Goal: Task Accomplishment & Management: Manage account settings

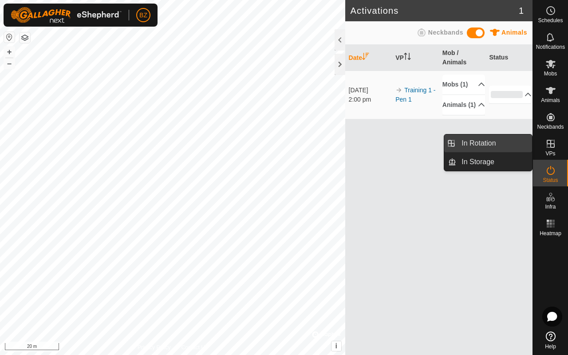
click at [487, 148] on link "In Rotation" at bounding box center [495, 144] width 76 height 18
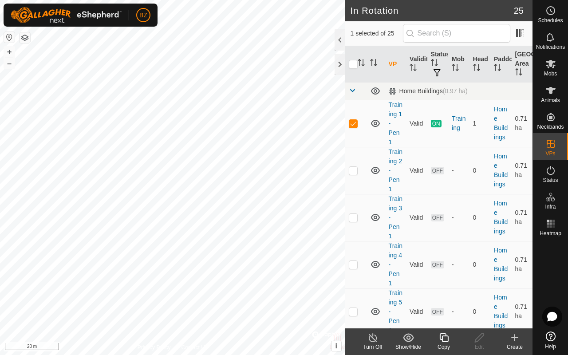
click at [444, 339] on icon at bounding box center [444, 338] width 11 height 11
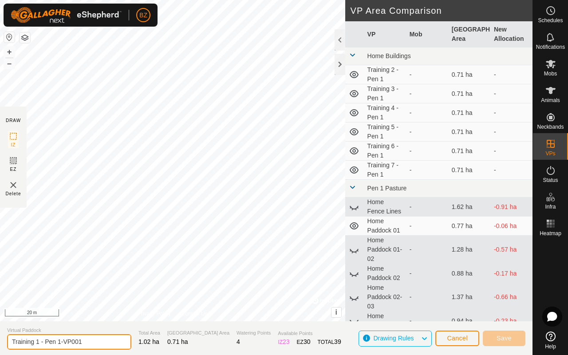
click at [93, 341] on input "Training 1 - Pen 1-VP001" at bounding box center [69, 342] width 124 height 16
drag, startPoint x: 93, startPoint y: 341, endPoint x: 61, endPoint y: 343, distance: 32.0
click at [61, 343] on input "Training 1 - Pen 1-VP001" at bounding box center [69, 342] width 124 height 16
type input "Training 8 - Pen 1"
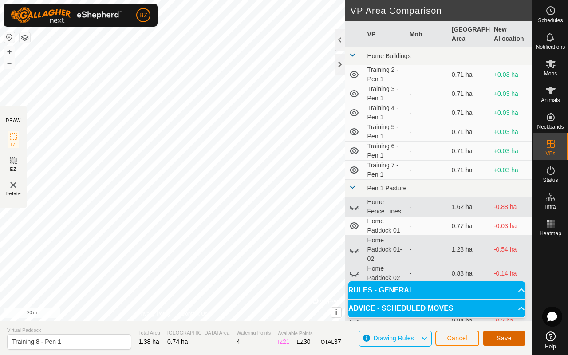
click at [507, 340] on span "Save" at bounding box center [504, 338] width 15 height 7
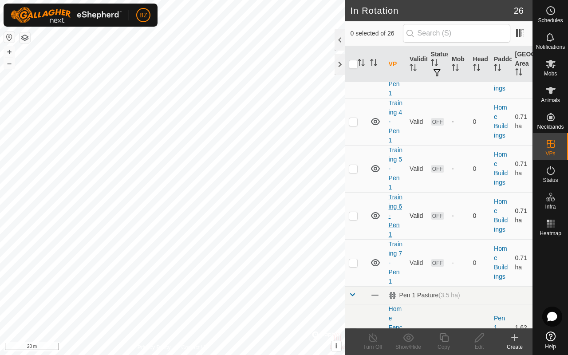
scroll to position [217, 0]
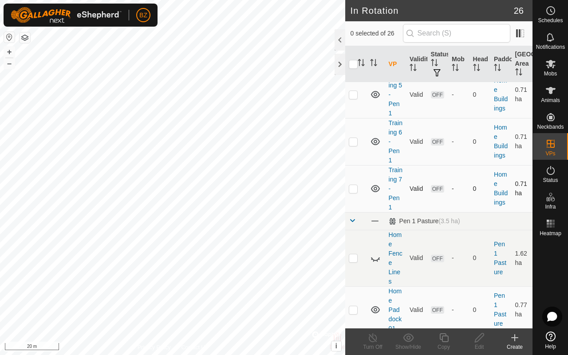
click at [354, 187] on p-checkbox at bounding box center [353, 188] width 9 height 7
checkbox input "true"
click at [441, 341] on icon at bounding box center [444, 338] width 11 height 11
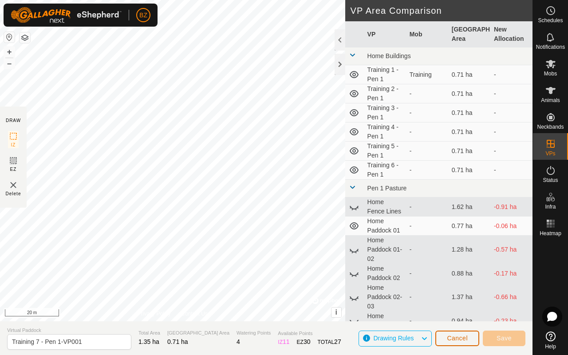
click at [446, 339] on button "Cancel" at bounding box center [458, 339] width 44 height 16
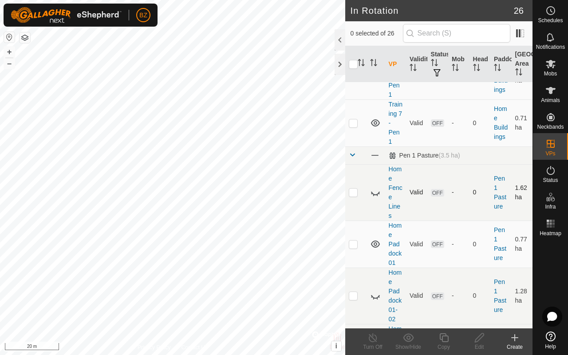
scroll to position [232, 0]
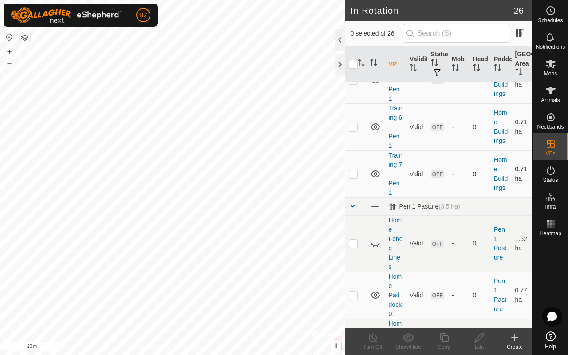
click at [358, 172] on td at bounding box center [355, 174] width 21 height 47
checkbox input "false"
checkbox input "true"
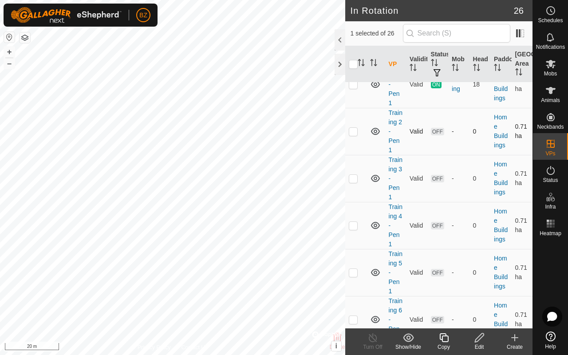
scroll to position [0, 0]
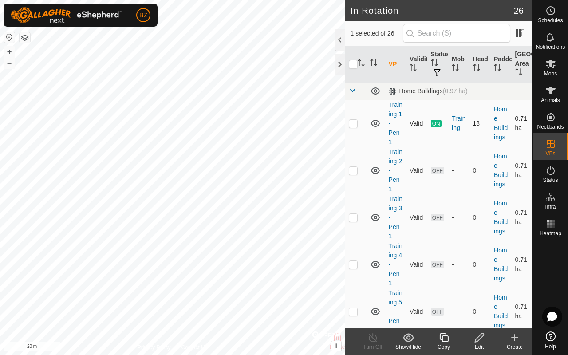
click at [376, 123] on icon at bounding box center [375, 123] width 11 height 11
click at [377, 172] on icon at bounding box center [375, 170] width 11 height 11
click at [376, 218] on icon at bounding box center [375, 217] width 11 height 11
click at [376, 266] on icon at bounding box center [375, 264] width 11 height 11
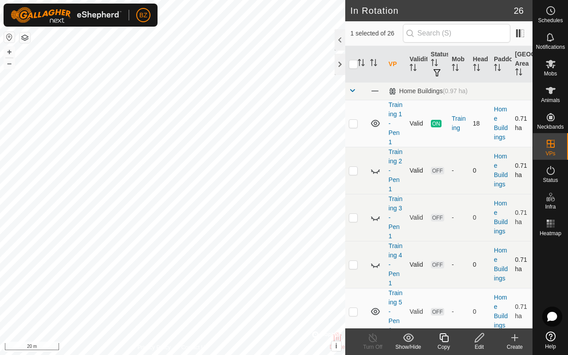
drag, startPoint x: 413, startPoint y: 234, endPoint x: 413, endPoint y: 174, distance: 60.4
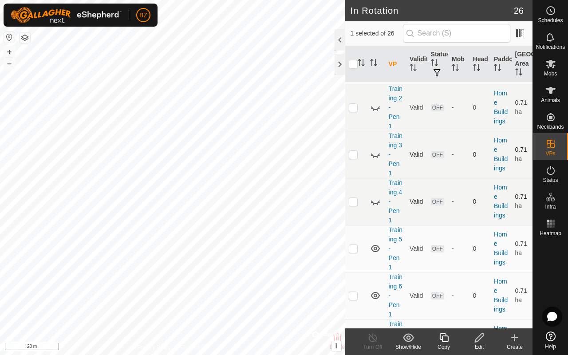
scroll to position [159, 0]
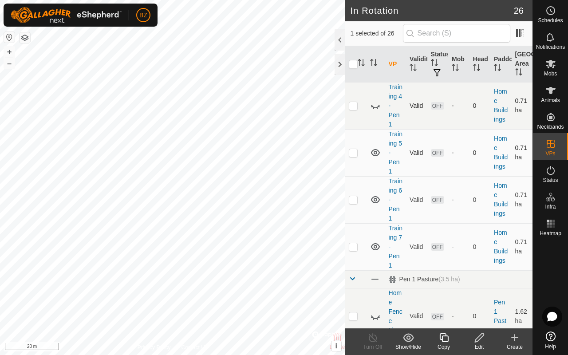
click at [374, 151] on icon at bounding box center [375, 152] width 9 height 7
click at [377, 200] on icon at bounding box center [375, 199] width 9 height 7
click at [376, 248] on icon at bounding box center [375, 246] width 9 height 7
click at [376, 248] on icon at bounding box center [375, 247] width 11 height 11
click at [376, 248] on icon at bounding box center [375, 246] width 9 height 7
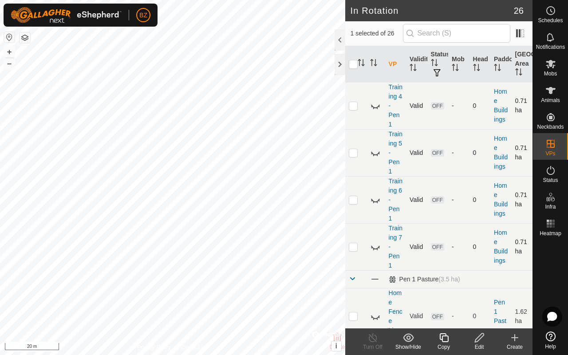
click at [376, 249] on icon at bounding box center [375, 248] width 9 height 4
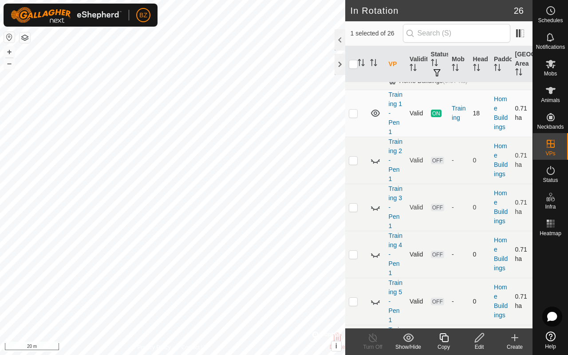
scroll to position [0, 0]
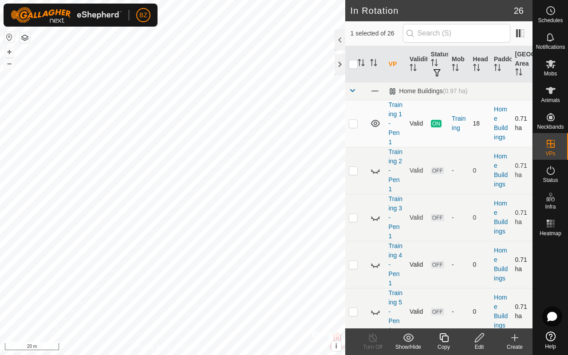
click at [376, 124] on icon at bounding box center [375, 123] width 9 height 7
click at [376, 124] on icon at bounding box center [375, 123] width 11 height 11
click at [376, 124] on icon at bounding box center [375, 123] width 9 height 7
click at [376, 124] on icon at bounding box center [375, 123] width 11 height 11
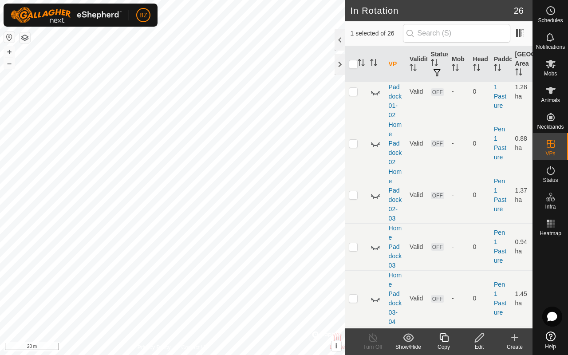
scroll to position [337, 0]
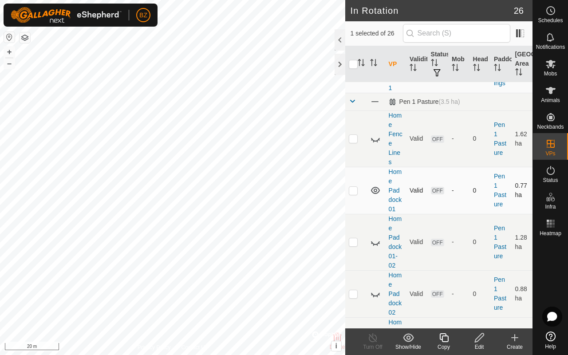
click at [374, 193] on icon at bounding box center [375, 190] width 9 height 7
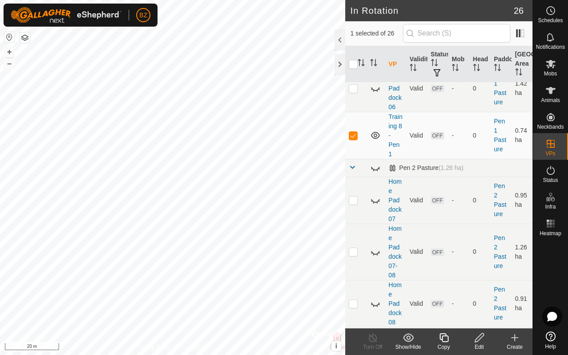
scroll to position [957, 0]
click at [375, 140] on icon at bounding box center [375, 135] width 11 height 11
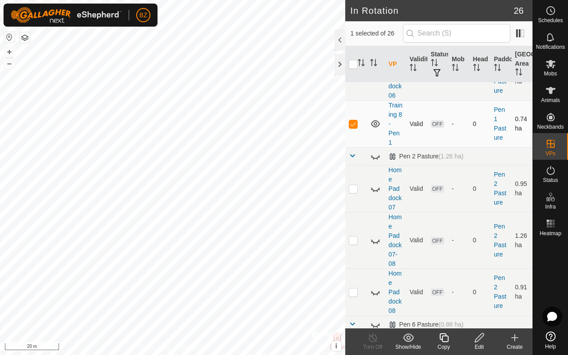
scroll to position [968, 0]
click at [447, 339] on icon at bounding box center [444, 338] width 11 height 11
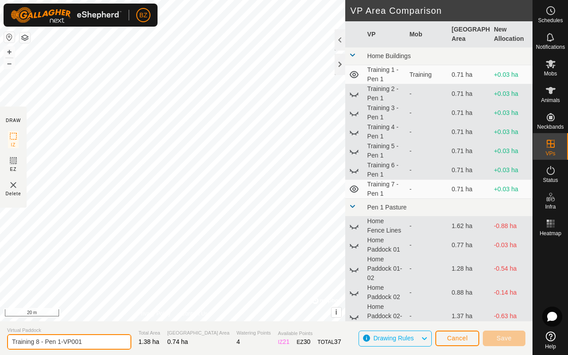
click at [99, 341] on input "Training 8 - Pen 1-VP001" at bounding box center [69, 342] width 124 height 16
type input "Training 9 - Pen 1"
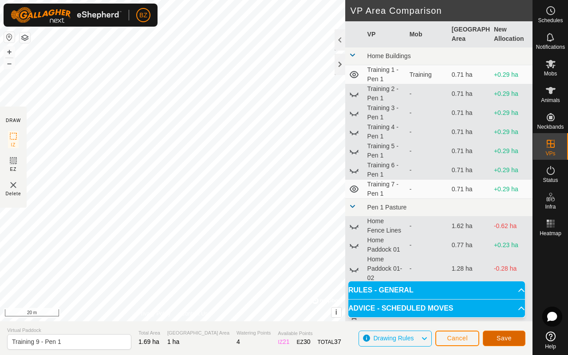
click at [502, 337] on span "Save" at bounding box center [504, 338] width 15 height 7
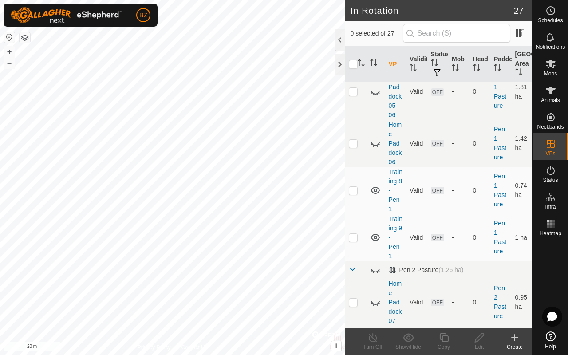
scroll to position [975, 0]
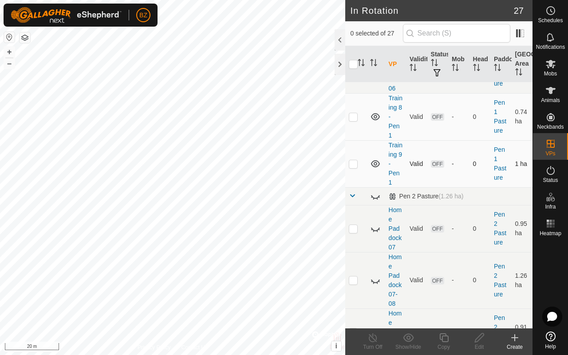
click at [357, 167] on p-checkbox at bounding box center [353, 163] width 9 height 7
checkbox input "true"
click at [480, 339] on icon at bounding box center [479, 338] width 9 height 9
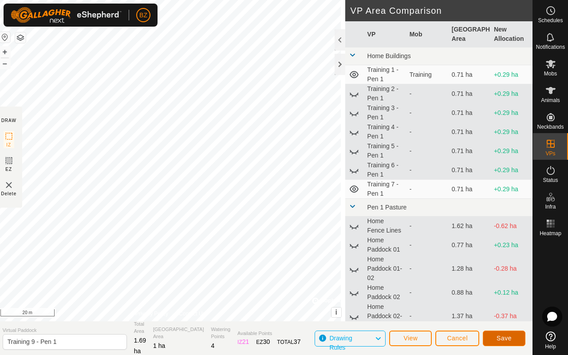
click at [500, 335] on span "Save" at bounding box center [504, 338] width 15 height 7
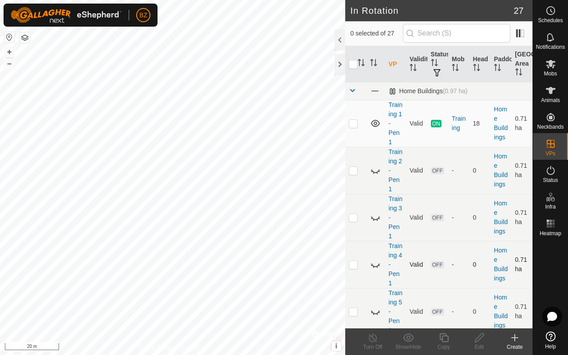
click at [404, 271] on div "In Rotation 27 0 selected of 27 VP Validity Status Mob Head Paddock Grazing Are…" at bounding box center [266, 177] width 533 height 355
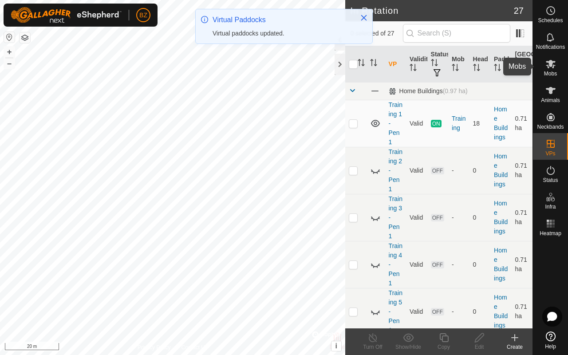
click at [549, 74] on span "Mobs" at bounding box center [550, 73] width 13 height 5
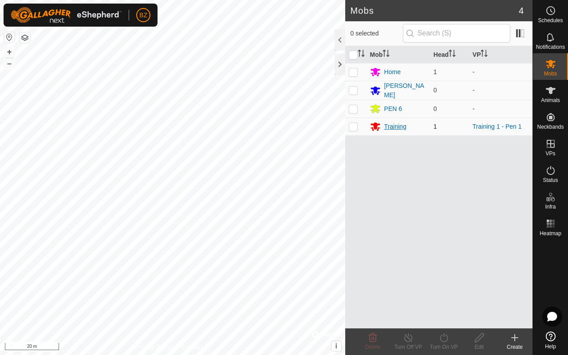
click at [387, 125] on div "Training" at bounding box center [396, 126] width 22 height 9
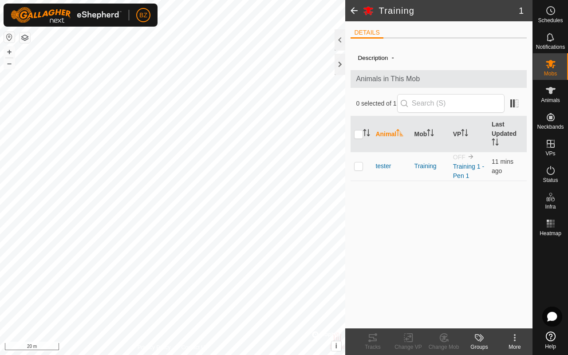
click at [25, 37] on button "button" at bounding box center [25, 37] width 11 height 11
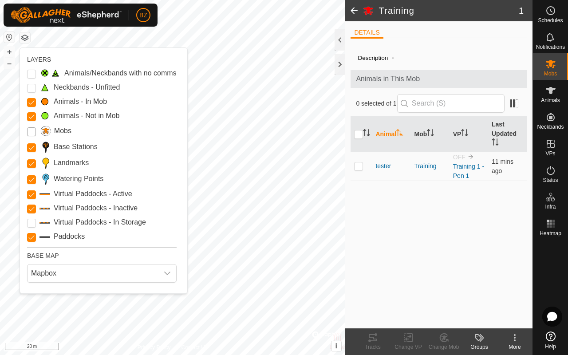
click at [33, 131] on input "Mobs" at bounding box center [31, 131] width 9 height 9
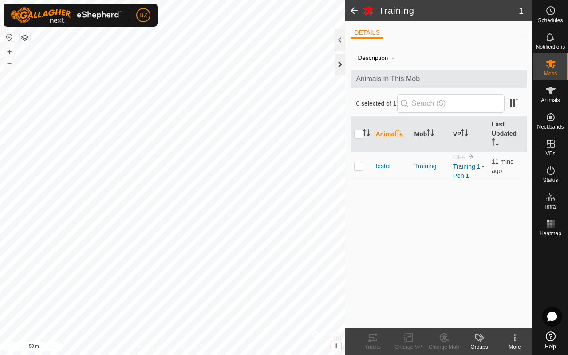
click at [342, 60] on div at bounding box center [340, 64] width 11 height 21
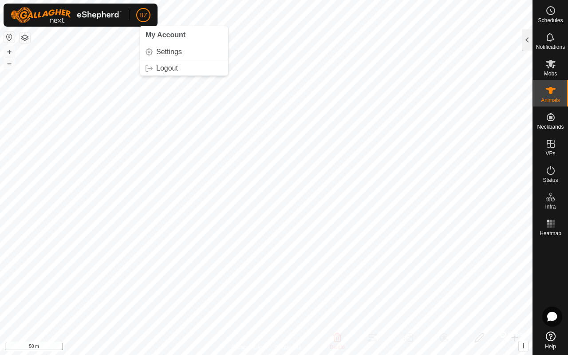
click at [143, 18] on span "BZ" at bounding box center [143, 15] width 8 height 9
click at [163, 65] on link "Logout" at bounding box center [184, 68] width 88 height 14
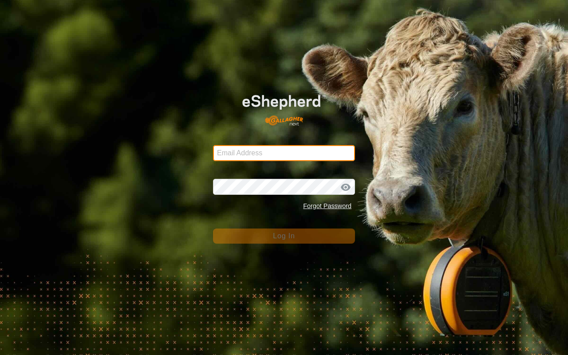
type input "[EMAIL_ADDRESS][DOMAIN_NAME]"
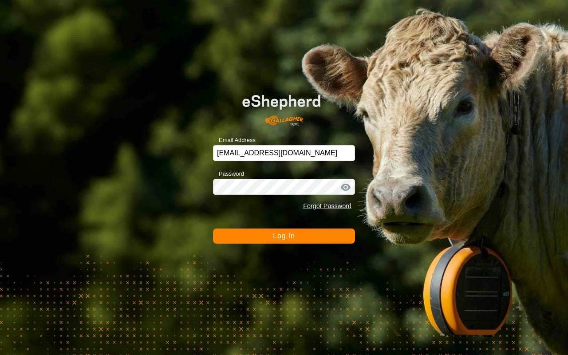
click at [277, 235] on span "Log In" at bounding box center [284, 236] width 22 height 8
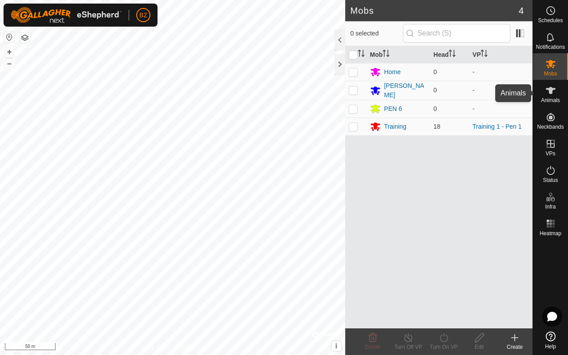
click at [547, 99] on span "Animals" at bounding box center [550, 100] width 19 height 5
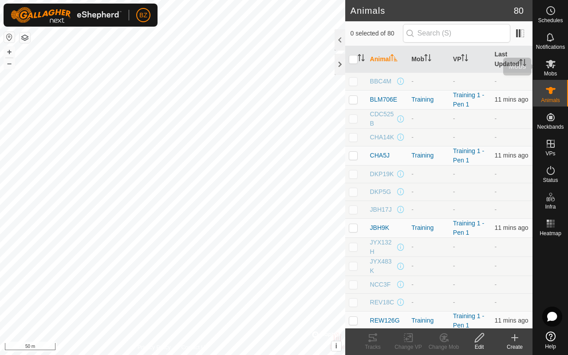
click at [555, 68] on icon at bounding box center [551, 64] width 11 height 11
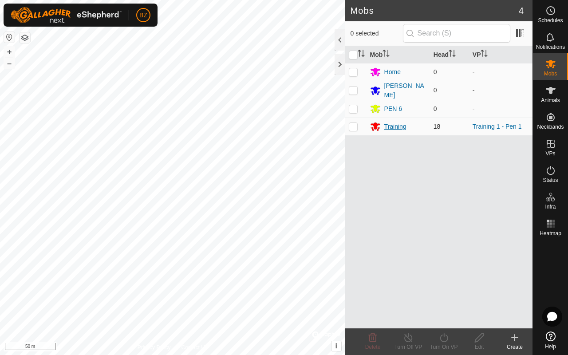
click at [394, 125] on div "Training" at bounding box center [396, 126] width 22 height 9
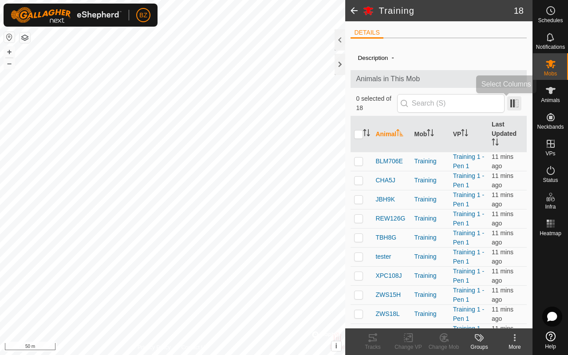
click at [509, 106] on span at bounding box center [515, 103] width 14 height 14
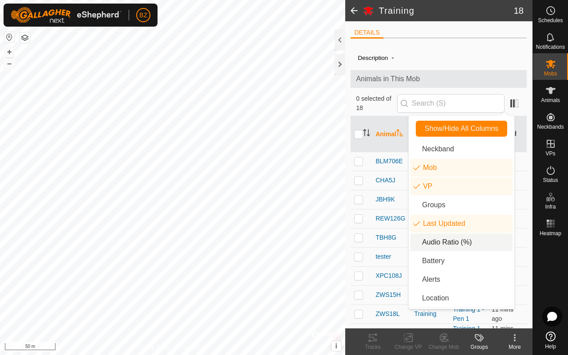
click at [439, 241] on li "Audio Ratio (%)" at bounding box center [462, 243] width 102 height 18
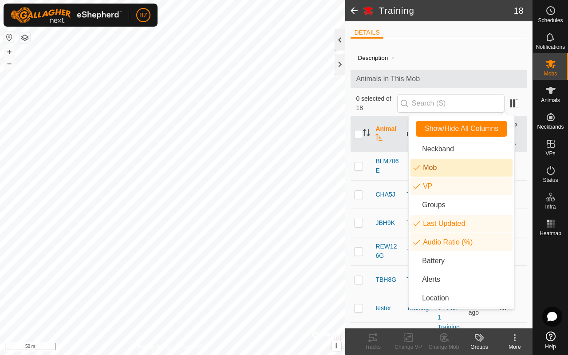
click at [338, 42] on div at bounding box center [340, 39] width 11 height 21
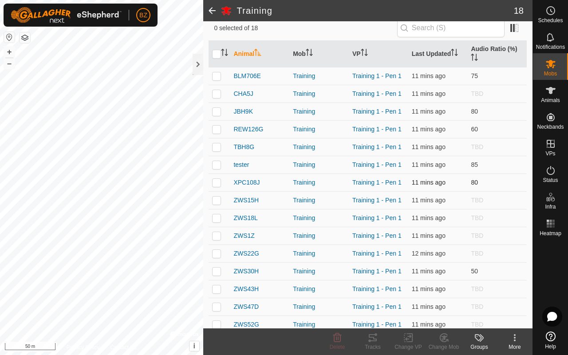
scroll to position [77, 0]
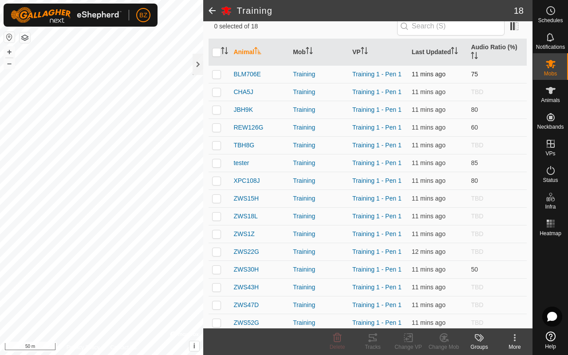
click at [471, 75] on span "75" at bounding box center [474, 74] width 7 height 7
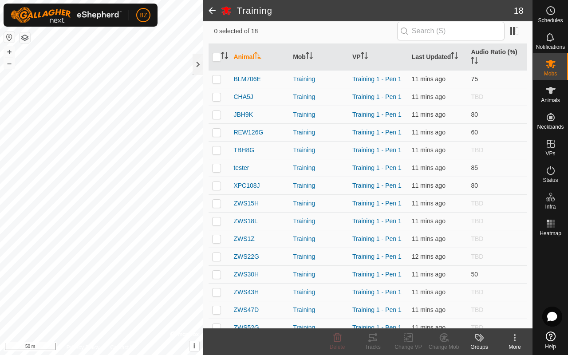
scroll to position [65, 0]
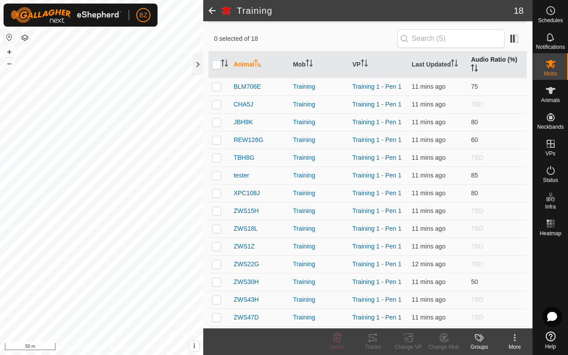
click at [506, 60] on th "Audio Ratio (%)" at bounding box center [498, 65] width 60 height 27
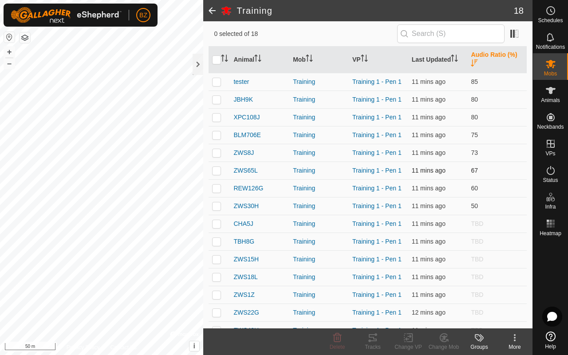
scroll to position [0, 0]
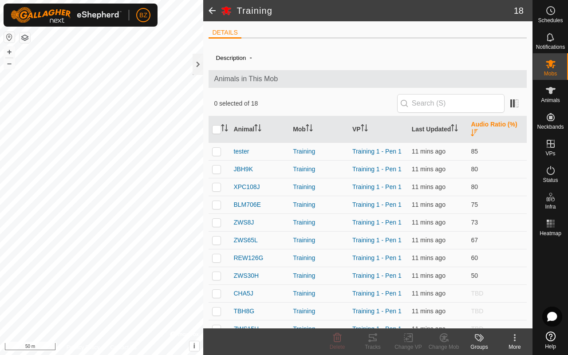
click at [479, 127] on th "Audio Ratio (%)" at bounding box center [498, 129] width 60 height 27
click at [552, 336] on icon at bounding box center [551, 337] width 10 height 10
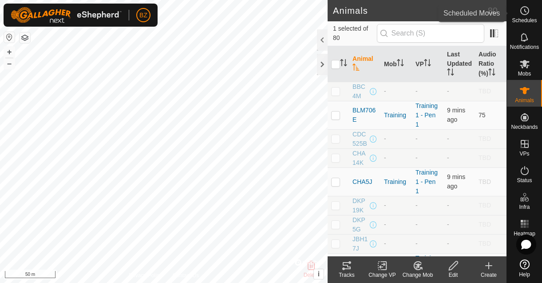
click at [524, 21] on span "Schedules" at bounding box center [524, 20] width 25 height 5
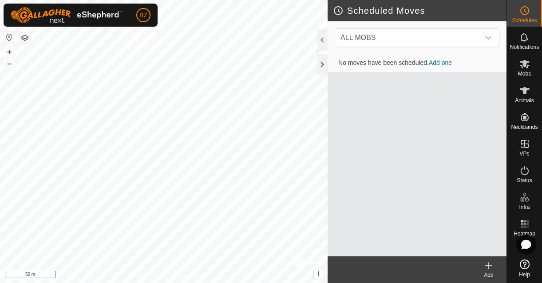
click at [438, 62] on link "Add one" at bounding box center [440, 62] width 23 height 7
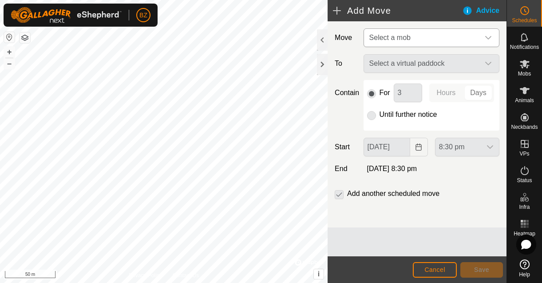
click at [390, 42] on span "Select a mob" at bounding box center [423, 38] width 114 height 18
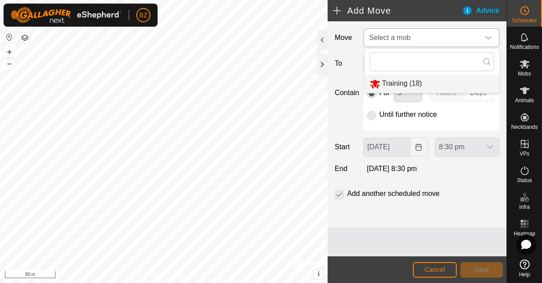
click at [391, 82] on li "Training (18)" at bounding box center [432, 84] width 135 height 18
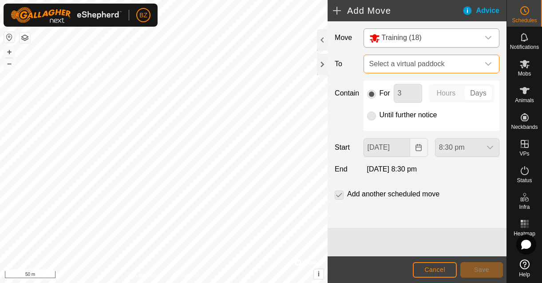
click at [415, 61] on span "Select a virtual paddock" at bounding box center [423, 64] width 114 height 18
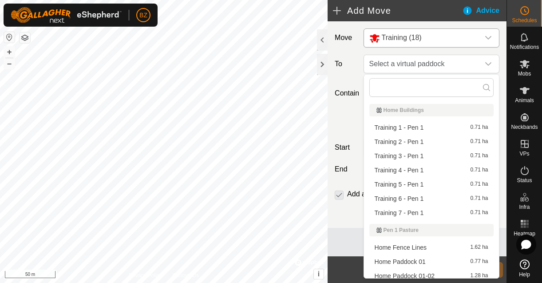
click at [409, 154] on li "Training 3 - Pen 1 0.71 ha" at bounding box center [431, 155] width 124 height 13
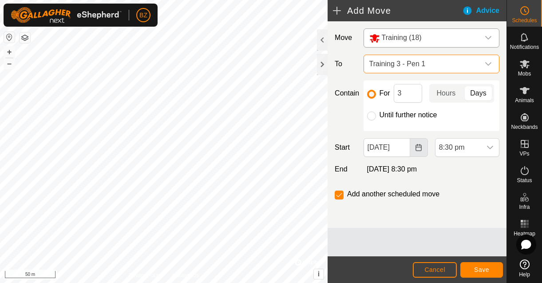
click at [417, 148] on icon "Choose Date" at bounding box center [418, 147] width 7 height 7
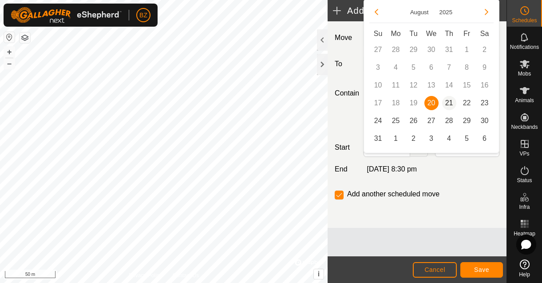
click at [446, 101] on span "21" at bounding box center [449, 103] width 14 height 14
type input "[DATE]"
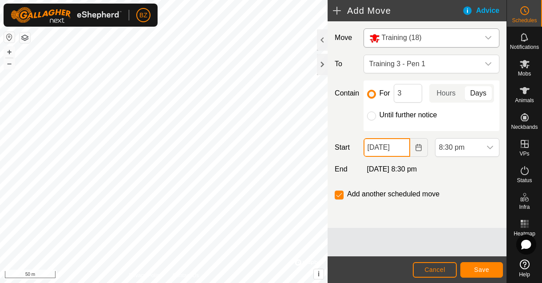
scroll to position [0, 3]
click at [457, 147] on span "8:30 pm" at bounding box center [459, 148] width 46 height 18
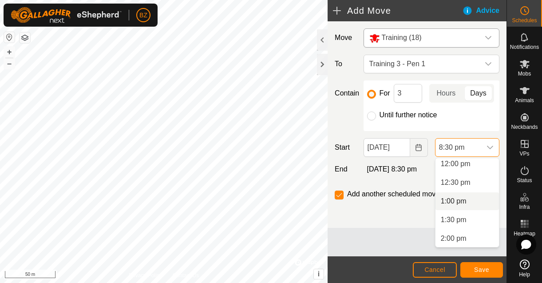
scroll to position [443, 0]
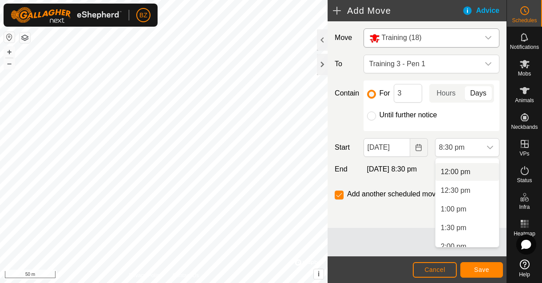
click at [465, 171] on li "12:00 pm" at bounding box center [468, 172] width 64 height 18
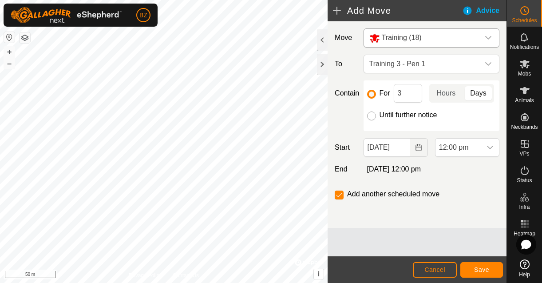
click at [373, 113] on input "Until further notice" at bounding box center [371, 115] width 9 height 9
radio input "true"
checkbox input "false"
click at [409, 63] on span "Training 3 - Pen 1" at bounding box center [423, 64] width 114 height 18
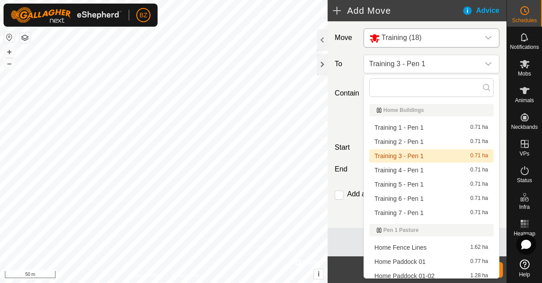
click at [401, 153] on li "Training 3 - Pen 1 0.71 ha" at bounding box center [431, 155] width 124 height 13
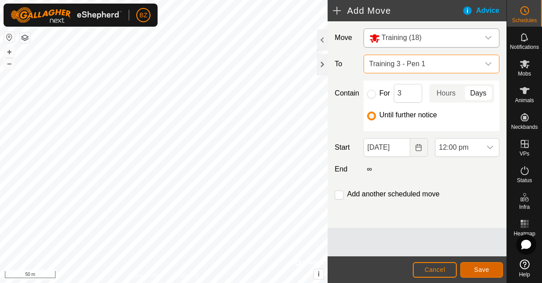
click at [475, 269] on span "Save" at bounding box center [481, 269] width 15 height 7
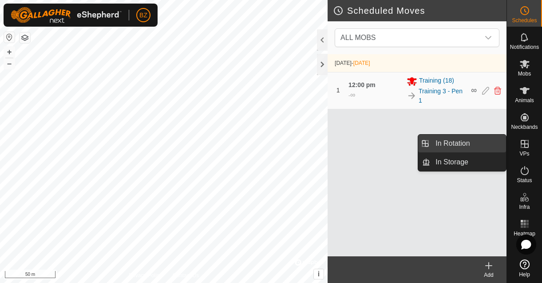
click at [458, 147] on link "In Rotation" at bounding box center [468, 144] width 76 height 18
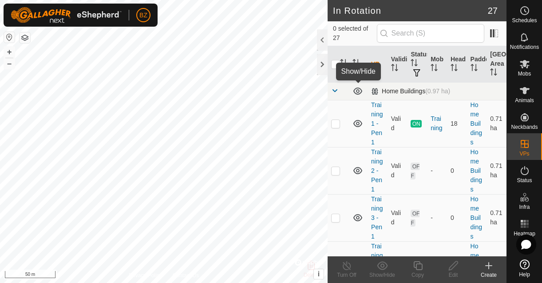
click at [358, 92] on icon at bounding box center [357, 90] width 9 height 7
click at [334, 91] on span at bounding box center [334, 90] width 7 height 7
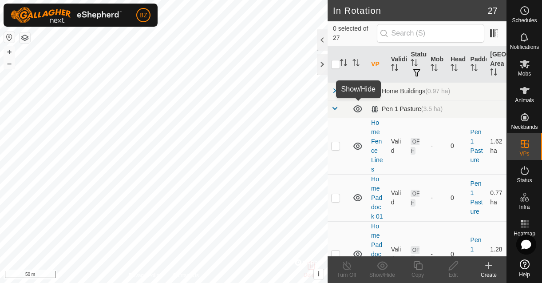
click at [360, 108] on icon at bounding box center [358, 108] width 11 height 11
click at [357, 145] on icon at bounding box center [357, 146] width 9 height 7
click at [357, 145] on icon at bounding box center [358, 146] width 11 height 11
click at [359, 197] on icon at bounding box center [357, 197] width 9 height 7
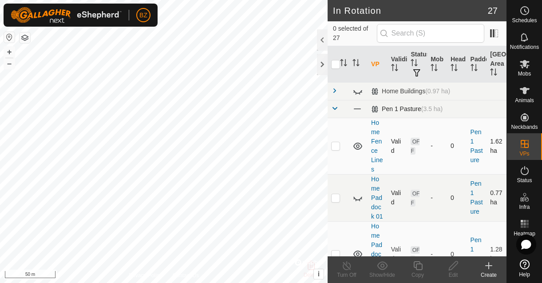
click at [359, 197] on icon at bounding box center [358, 197] width 11 height 11
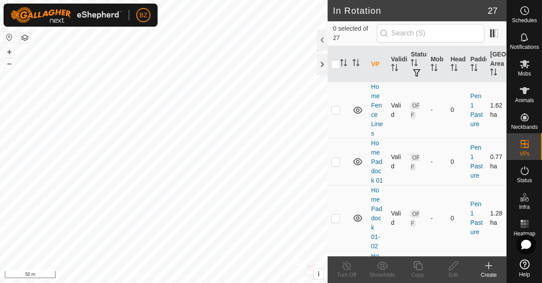
scroll to position [44, 0]
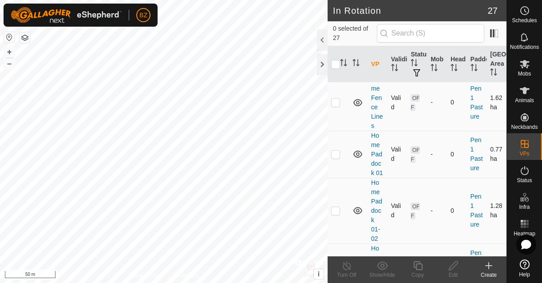
click at [357, 208] on icon at bounding box center [358, 210] width 11 height 11
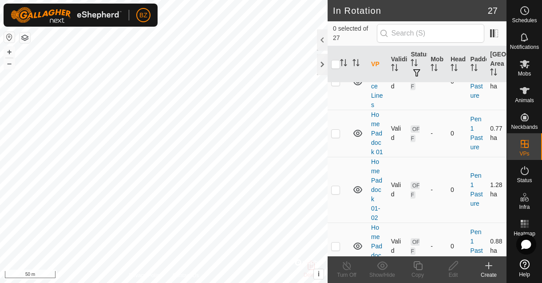
scroll to position [105, 0]
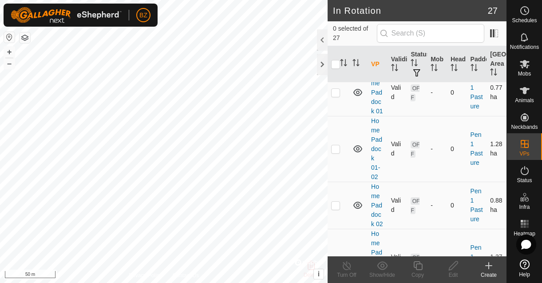
click at [359, 206] on icon at bounding box center [358, 205] width 11 height 11
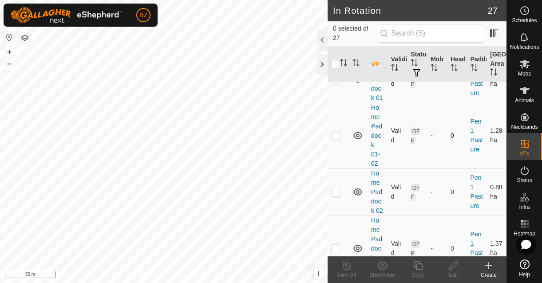
scroll to position [155, 0]
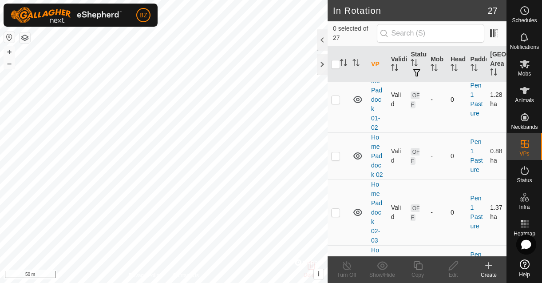
click at [358, 209] on icon at bounding box center [357, 212] width 9 height 7
click at [358, 209] on icon at bounding box center [358, 212] width 11 height 11
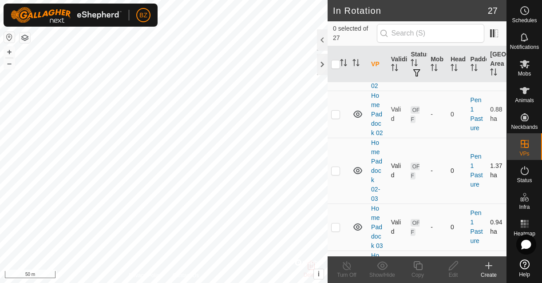
scroll to position [255, 0]
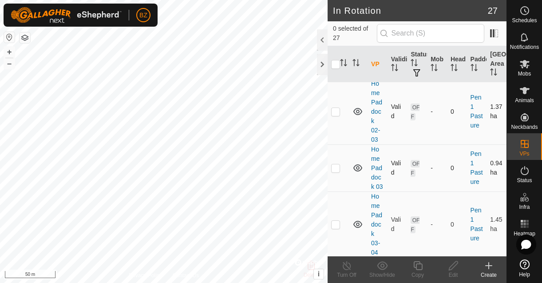
click at [358, 171] on icon at bounding box center [358, 168] width 11 height 11
click at [358, 171] on icon at bounding box center [357, 169] width 9 height 4
click at [357, 223] on icon at bounding box center [357, 224] width 9 height 7
click at [357, 223] on icon at bounding box center [358, 224] width 11 height 11
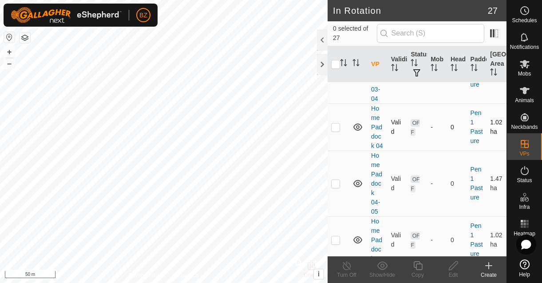
scroll to position [402, 0]
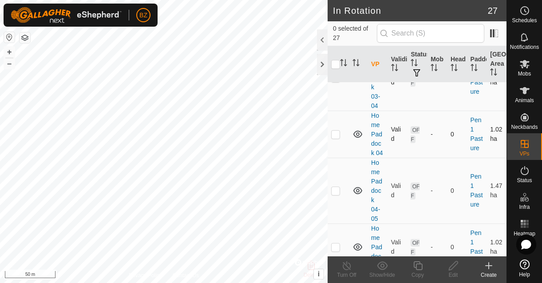
click at [358, 134] on icon at bounding box center [358, 134] width 11 height 11
click at [357, 190] on icon at bounding box center [357, 190] width 9 height 7
click at [357, 190] on icon at bounding box center [358, 190] width 11 height 11
click at [356, 245] on icon at bounding box center [358, 247] width 11 height 11
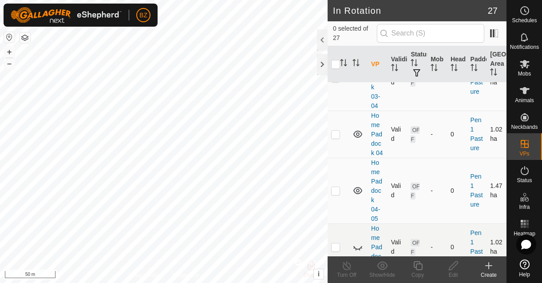
click at [356, 246] on icon at bounding box center [358, 247] width 11 height 11
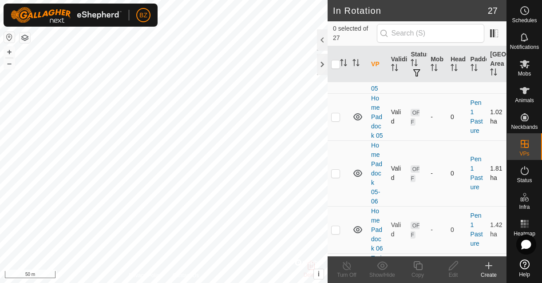
scroll to position [535, 0]
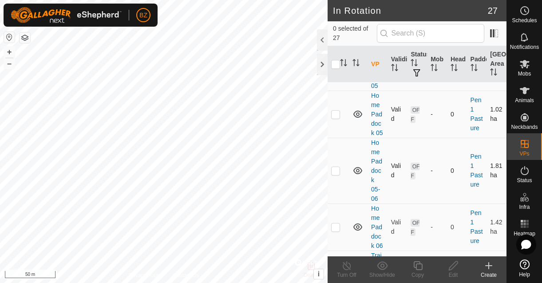
click at [359, 173] on icon at bounding box center [358, 170] width 11 height 11
click at [359, 227] on icon at bounding box center [357, 226] width 9 height 7
click at [359, 227] on icon at bounding box center [358, 227] width 11 height 11
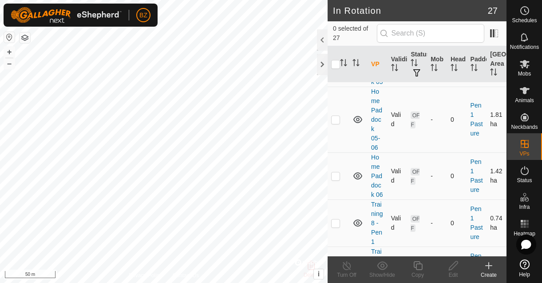
scroll to position [602, 0]
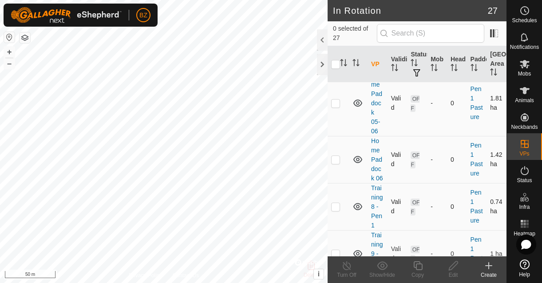
click at [358, 212] on td at bounding box center [358, 206] width 19 height 47
click at [358, 210] on icon at bounding box center [357, 206] width 9 height 7
click at [358, 207] on icon at bounding box center [358, 206] width 11 height 11
click at [357, 249] on icon at bounding box center [358, 253] width 11 height 11
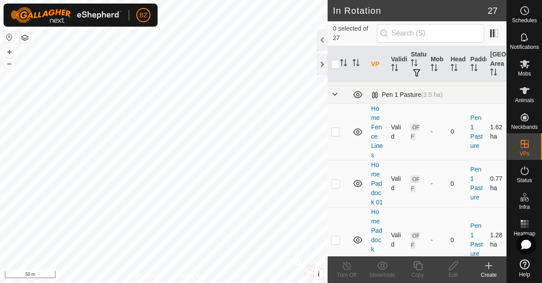
scroll to position [5, 0]
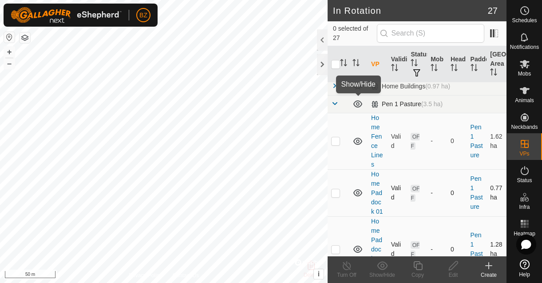
click at [357, 106] on icon at bounding box center [358, 104] width 11 height 11
click at [357, 106] on icon at bounding box center [357, 105] width 9 height 4
click at [337, 141] on p-checkbox at bounding box center [335, 140] width 9 height 7
checkbox input "false"
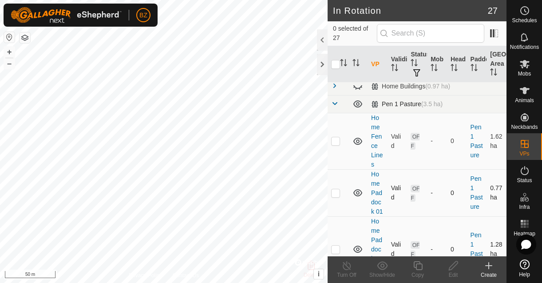
click at [335, 195] on p-checkbox at bounding box center [335, 192] width 9 height 7
checkbox input "false"
click at [335, 246] on p-checkbox at bounding box center [335, 249] width 9 height 7
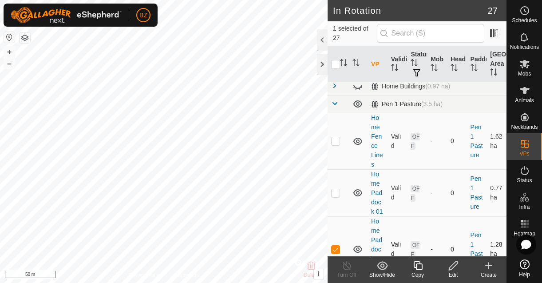
checkbox input "false"
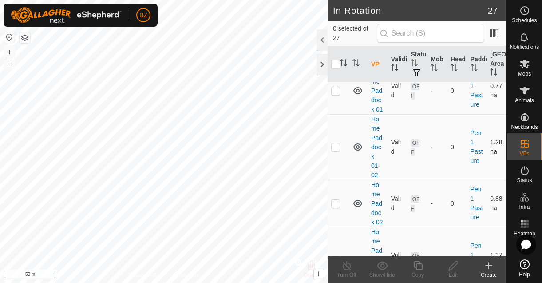
scroll to position [111, 0]
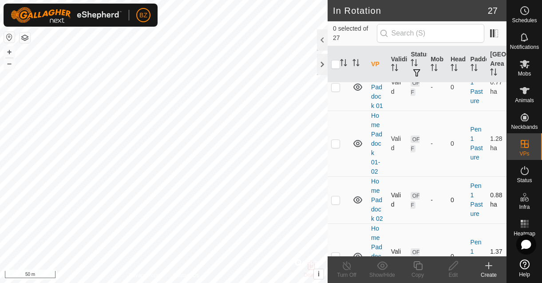
click at [338, 201] on p-checkbox at bounding box center [335, 199] width 9 height 7
checkbox input "false"
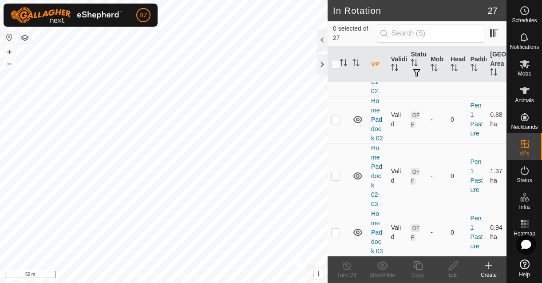
scroll to position [235, 0]
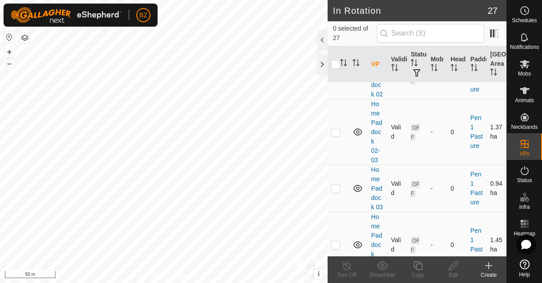
click at [334, 191] on p-checkbox at bounding box center [335, 188] width 9 height 7
checkbox input "false"
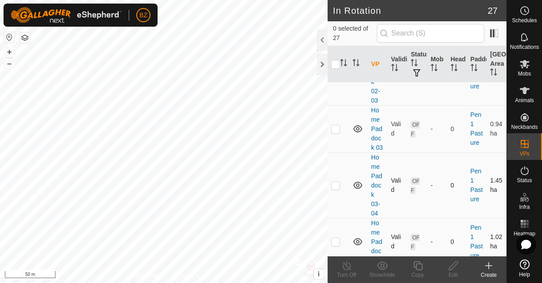
scroll to position [296, 0]
click at [335, 189] on td at bounding box center [338, 184] width 21 height 66
checkbox input "true"
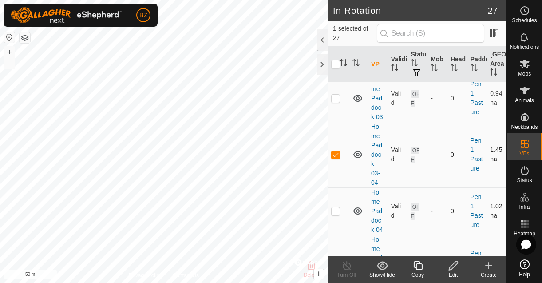
scroll to position [334, 0]
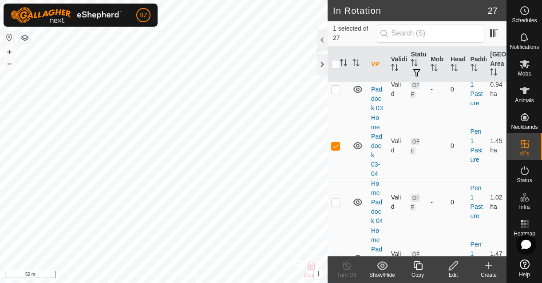
click at [338, 203] on p-checkbox at bounding box center [335, 202] width 9 height 7
checkbox input "true"
click at [334, 147] on p-checkbox at bounding box center [335, 145] width 9 height 7
checkbox input "false"
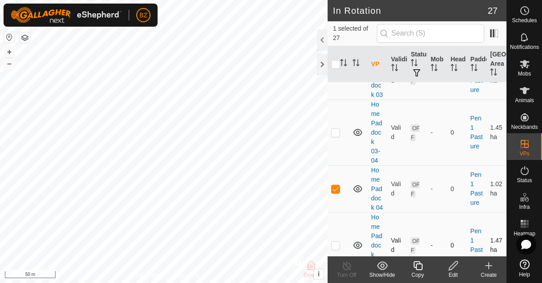
scroll to position [444, 0]
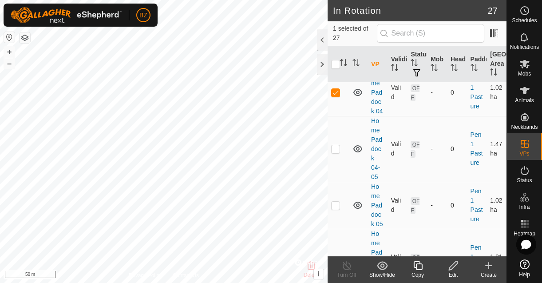
click at [336, 152] on td at bounding box center [338, 149] width 21 height 66
checkbox input "true"
click at [335, 93] on p-checkbox at bounding box center [335, 92] width 9 height 7
checkbox input "false"
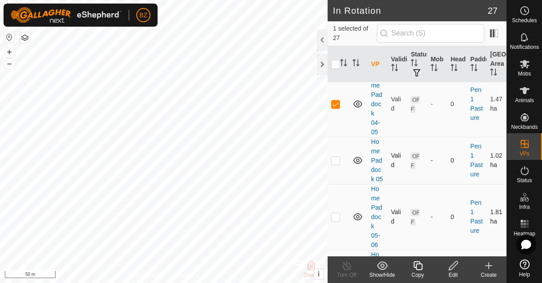
scroll to position [492, 0]
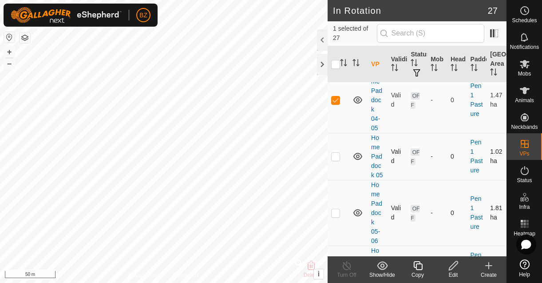
click at [338, 159] on p-checkbox at bounding box center [335, 156] width 9 height 7
checkbox input "true"
click at [335, 102] on p-checkbox at bounding box center [335, 99] width 9 height 7
checkbox input "false"
click at [336, 215] on p-checkbox at bounding box center [335, 212] width 9 height 7
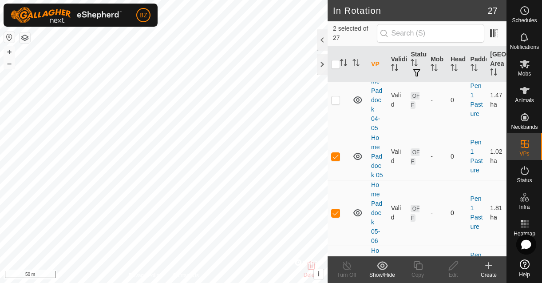
click at [338, 214] on p-checkbox at bounding box center [335, 212] width 9 height 7
checkbox input "false"
click at [336, 103] on p-checkbox at bounding box center [335, 99] width 9 height 7
checkbox input "false"
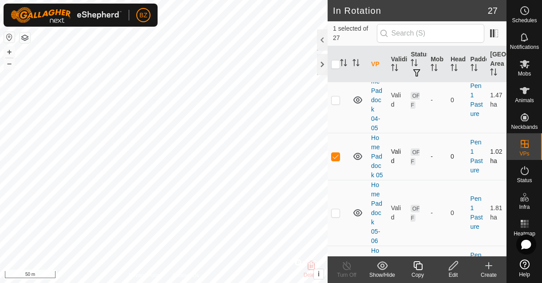
click at [337, 158] on p-checkbox at bounding box center [335, 156] width 9 height 7
checkbox input "true"
click at [451, 264] on icon at bounding box center [453, 265] width 11 height 11
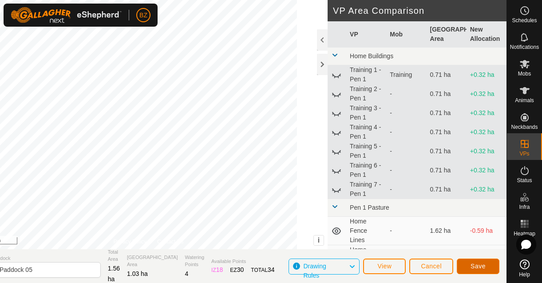
click at [468, 262] on button "Save" at bounding box center [478, 266] width 43 height 16
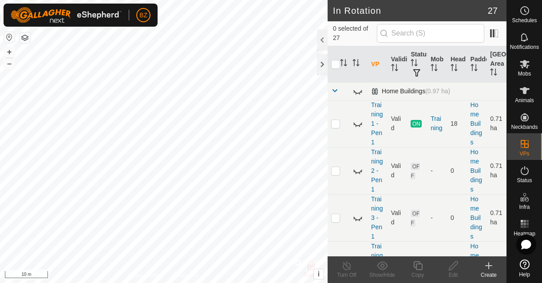
click at [336, 90] on span at bounding box center [334, 90] width 7 height 7
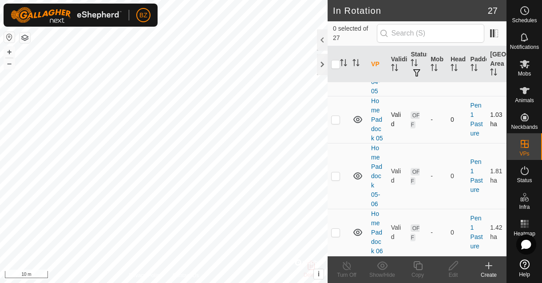
scroll to position [496, 0]
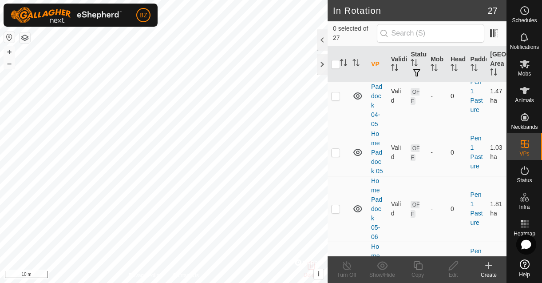
click at [338, 94] on p-checkbox at bounding box center [335, 95] width 9 height 7
click at [336, 93] on p-checkbox at bounding box center [335, 95] width 9 height 7
checkbox input "false"
click at [337, 152] on p-checkbox at bounding box center [335, 152] width 9 height 7
checkbox input "true"
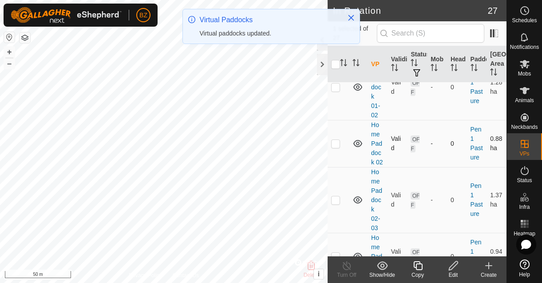
click at [338, 142] on p-checkbox at bounding box center [335, 143] width 9 height 7
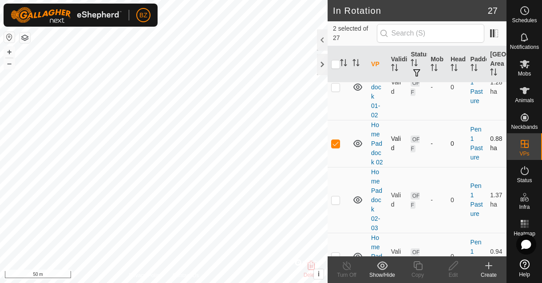
click at [338, 142] on p-checkbox at bounding box center [335, 143] width 9 height 7
checkbox input "false"
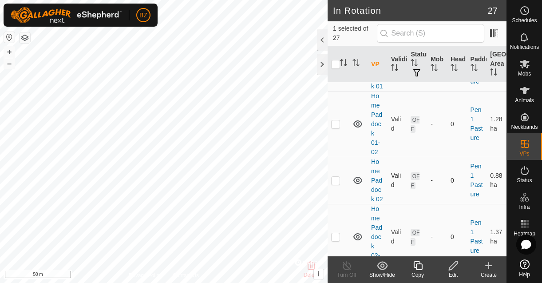
scroll to position [450, 0]
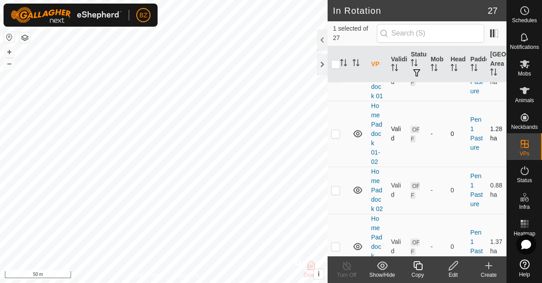
checkbox input "false"
checkbox input "true"
click at [340, 134] on td at bounding box center [338, 134] width 21 height 66
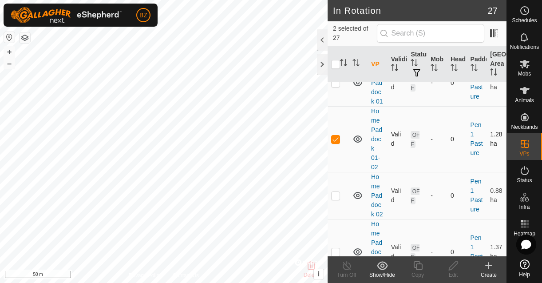
scroll to position [437, 0]
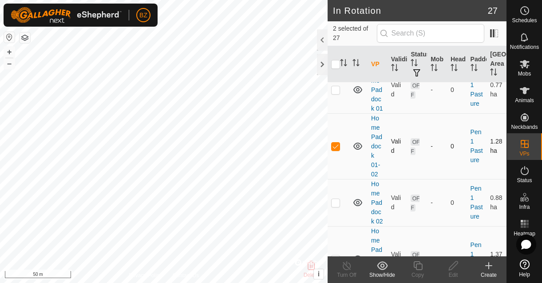
click at [338, 140] on td at bounding box center [338, 146] width 21 height 66
checkbox input "false"
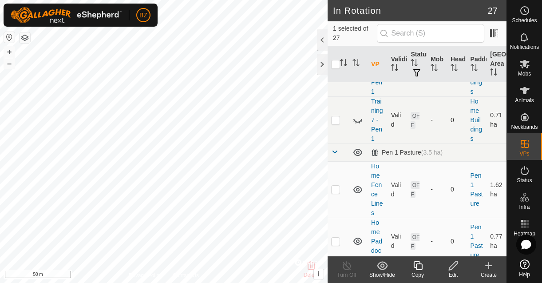
scroll to position [285, 0]
click at [356, 151] on icon at bounding box center [358, 153] width 11 height 11
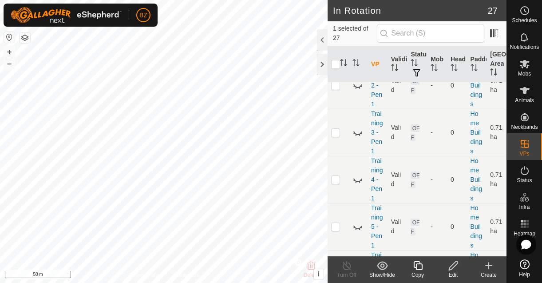
scroll to position [0, 0]
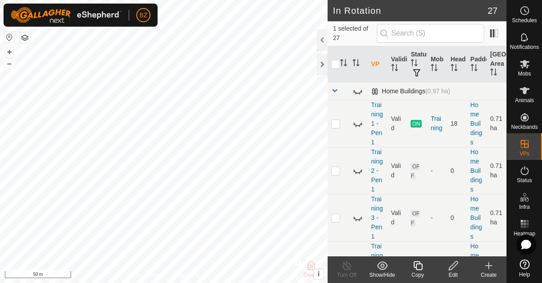
click at [336, 92] on span at bounding box center [334, 90] width 7 height 7
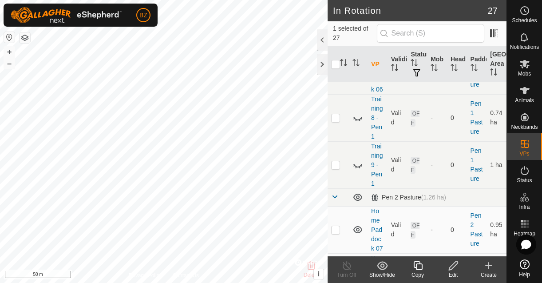
scroll to position [722, 0]
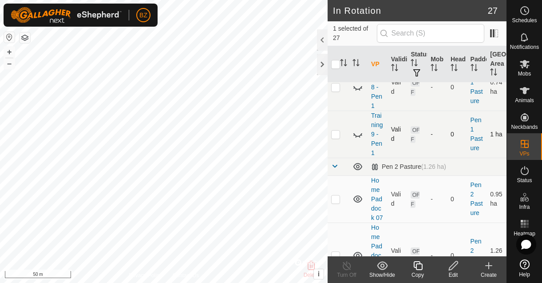
click at [357, 136] on icon at bounding box center [357, 135] width 9 height 4
click at [357, 136] on icon at bounding box center [358, 134] width 11 height 11
click at [356, 136] on icon at bounding box center [356, 137] width 1 height 2
click at [356, 136] on icon at bounding box center [358, 134] width 11 height 11
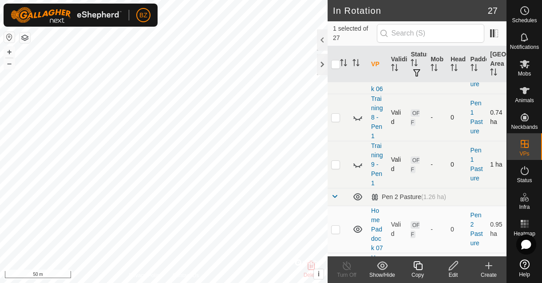
scroll to position [682, 0]
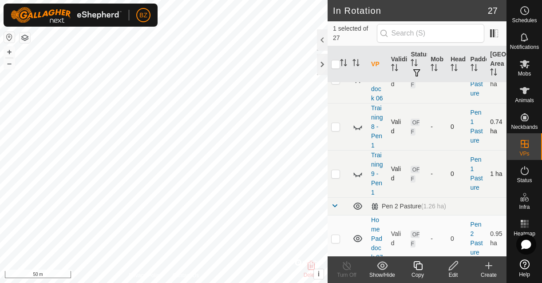
click at [336, 127] on p-checkbox at bounding box center [335, 126] width 9 height 7
click at [356, 127] on icon at bounding box center [358, 126] width 11 height 11
click at [340, 128] on p-checkbox at bounding box center [335, 126] width 9 height 7
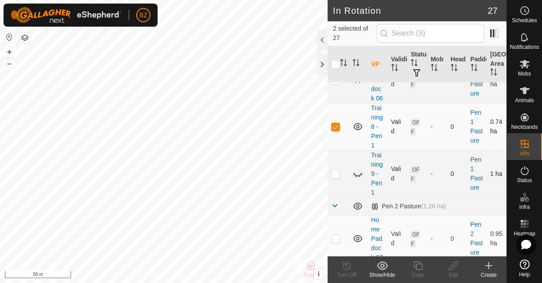
checkbox input "false"
click at [356, 128] on icon at bounding box center [358, 126] width 11 height 11
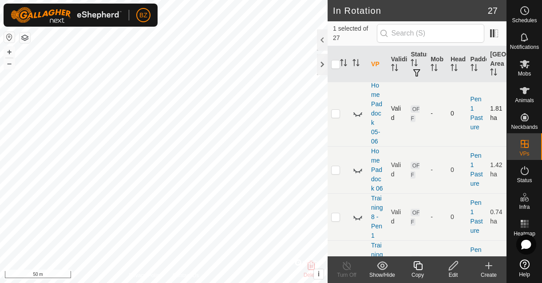
scroll to position [589, 0]
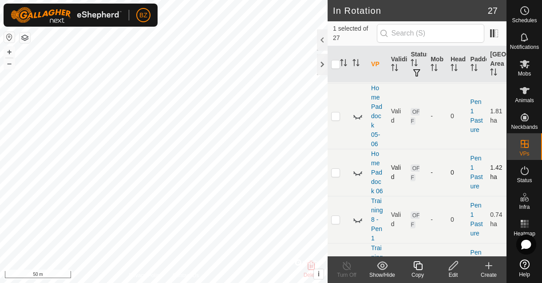
click at [359, 175] on icon at bounding box center [359, 175] width 1 height 2
click at [340, 173] on p-checkbox at bounding box center [335, 172] width 9 height 7
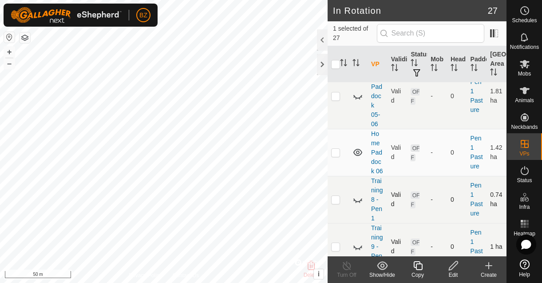
scroll to position [599, 0]
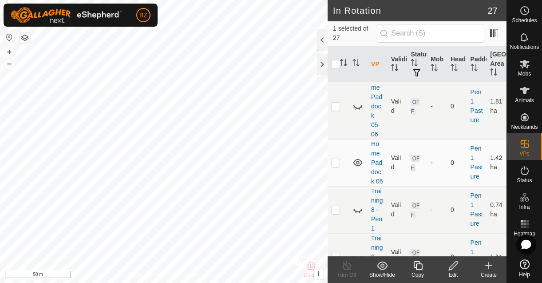
click at [339, 163] on p-checkbox at bounding box center [335, 162] width 9 height 7
checkbox input "true"
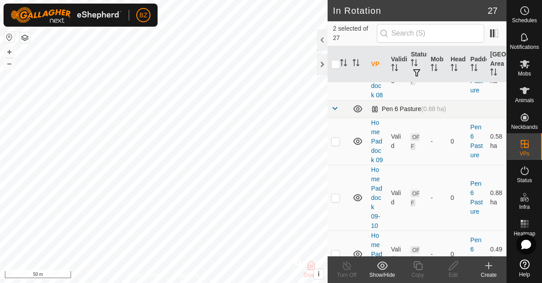
scroll to position [902, 0]
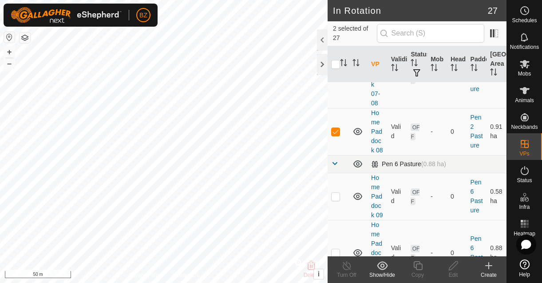
click at [357, 164] on icon at bounding box center [358, 164] width 11 height 11
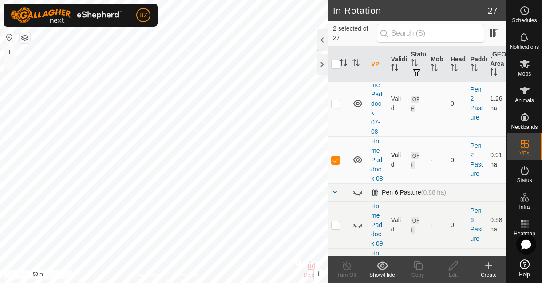
scroll to position [865, 0]
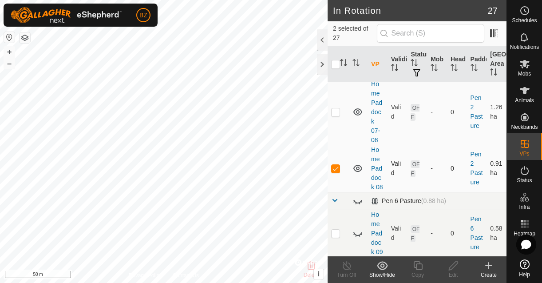
click at [338, 169] on p-checkbox at bounding box center [335, 168] width 9 height 7
checkbox input "false"
click at [357, 169] on icon at bounding box center [357, 168] width 9 height 7
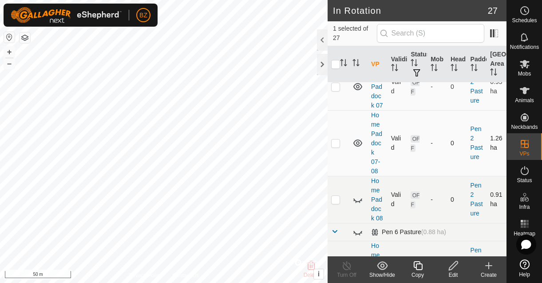
scroll to position [825, 0]
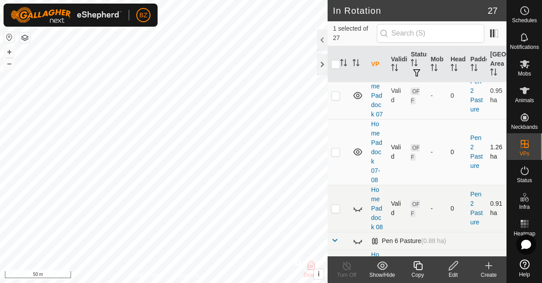
click at [337, 152] on p-checkbox at bounding box center [335, 151] width 9 height 7
checkbox input "false"
click at [360, 154] on icon at bounding box center [358, 152] width 11 height 11
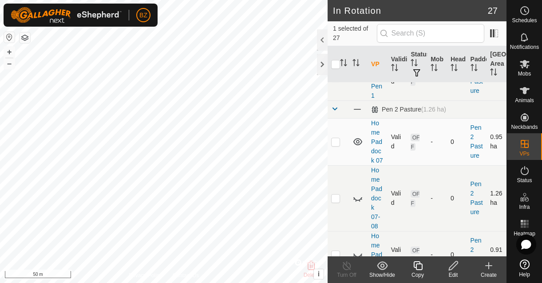
scroll to position [772, 0]
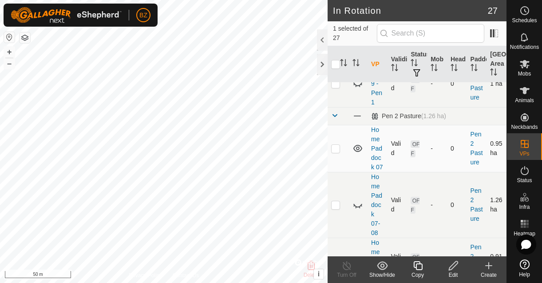
click at [336, 149] on p-checkbox at bounding box center [335, 148] width 9 height 7
checkbox input "false"
click at [357, 150] on icon at bounding box center [358, 148] width 11 height 11
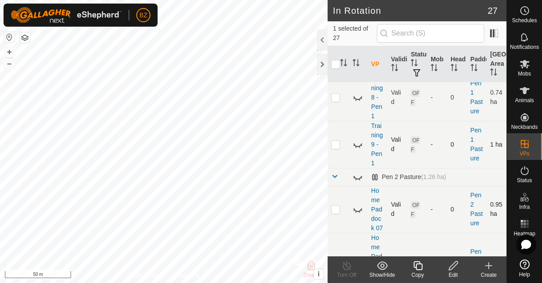
scroll to position [702, 0]
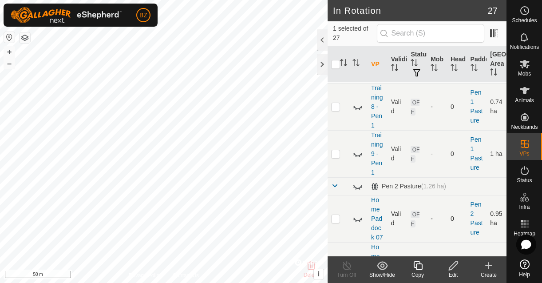
click at [362, 156] on icon at bounding box center [358, 153] width 11 height 11
click at [360, 156] on icon at bounding box center [357, 153] width 9 height 7
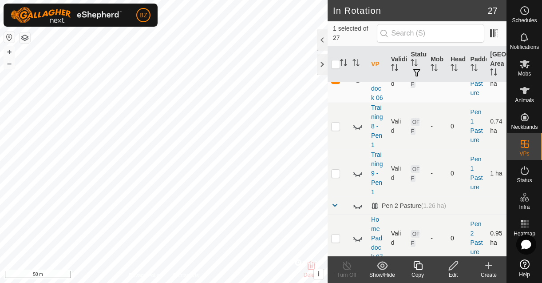
scroll to position [678, 0]
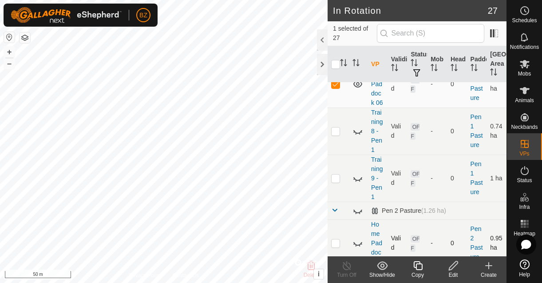
click at [356, 135] on icon at bounding box center [358, 131] width 11 height 11
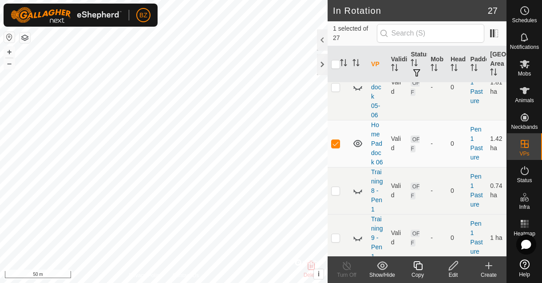
scroll to position [614, 0]
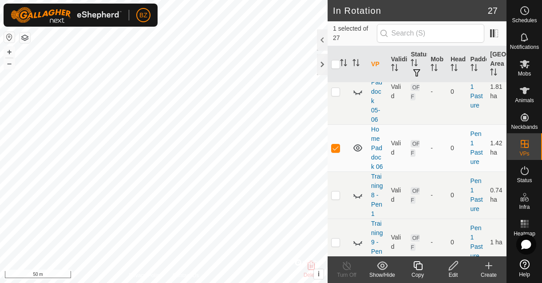
click at [359, 149] on icon at bounding box center [357, 147] width 9 height 7
click at [359, 149] on icon at bounding box center [358, 148] width 11 height 11
click at [453, 266] on icon at bounding box center [453, 265] width 11 height 11
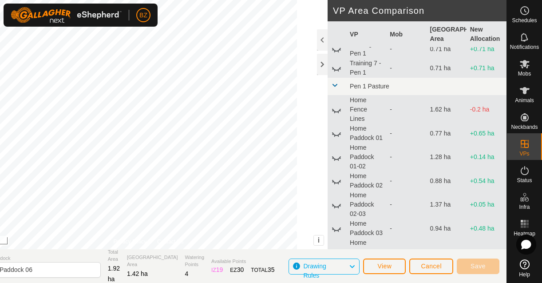
scroll to position [122, 0]
click at [338, 184] on icon at bounding box center [338, 183] width 1 height 2
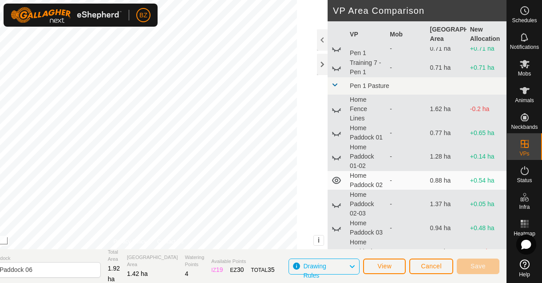
click at [237, 256] on div "DRAW IZ EZ Delete Privacy Policy Contact Us + – ⇧ i © Mapbox , © OpenStreetMap …" at bounding box center [237, 141] width 537 height 283
click at [339, 186] on icon at bounding box center [336, 180] width 11 height 11
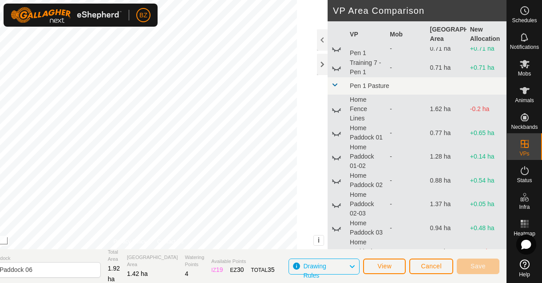
click at [338, 135] on icon at bounding box center [336, 134] width 9 height 4
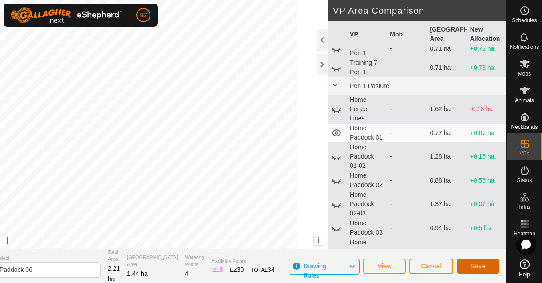
click at [464, 265] on button "Save" at bounding box center [478, 266] width 43 height 16
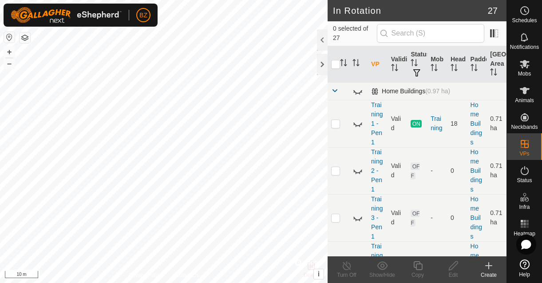
click at [337, 91] on span at bounding box center [334, 90] width 7 height 7
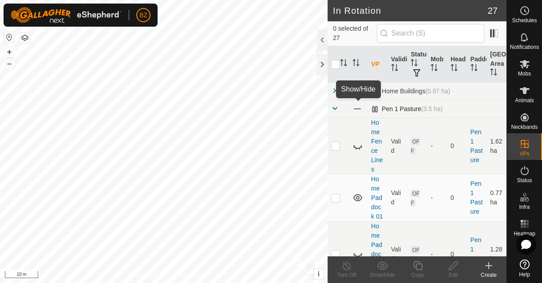
click at [357, 108] on span at bounding box center [358, 109] width 10 height 10
click at [357, 108] on icon at bounding box center [358, 108] width 11 height 11
checkbox input "true"
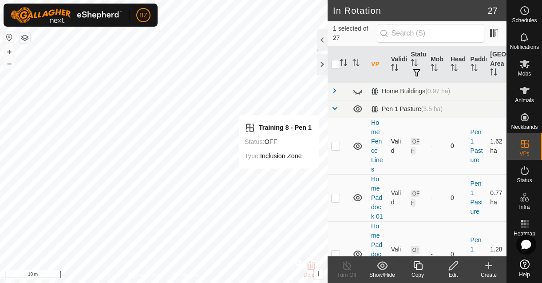
click at [361, 147] on icon at bounding box center [357, 146] width 9 height 7
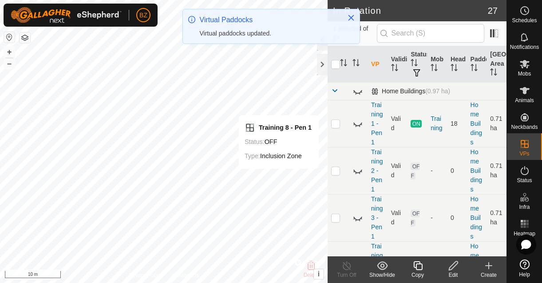
click at [335, 92] on span at bounding box center [334, 90] width 7 height 7
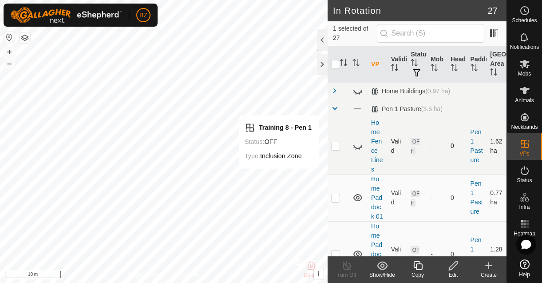
click at [357, 150] on icon at bounding box center [358, 146] width 11 height 11
click at [357, 149] on icon at bounding box center [358, 146] width 11 height 11
click at [357, 197] on icon at bounding box center [357, 197] width 9 height 7
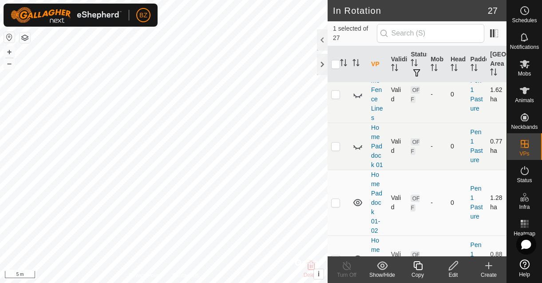
scroll to position [59, 0]
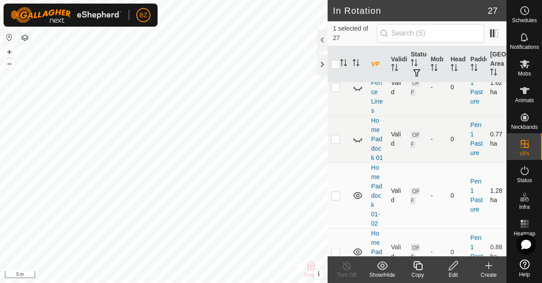
click at [359, 195] on icon at bounding box center [357, 195] width 9 height 7
drag, startPoint x: 357, startPoint y: 206, endPoint x: 359, endPoint y: 169, distance: 36.9
click at [359, 169] on td at bounding box center [358, 196] width 19 height 66
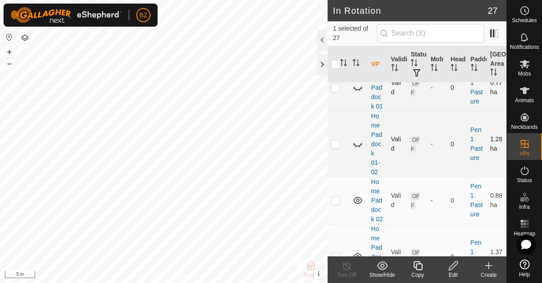
scroll to position [123, 0]
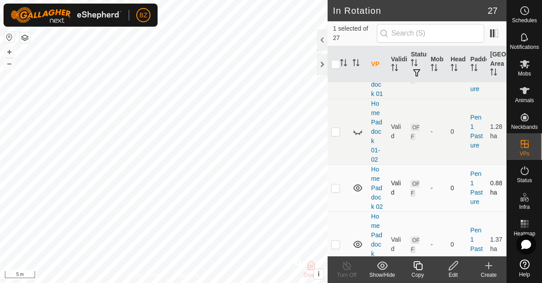
click at [358, 187] on icon at bounding box center [357, 187] width 9 height 7
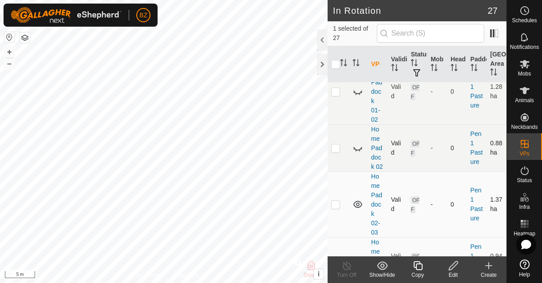
scroll to position [175, 0]
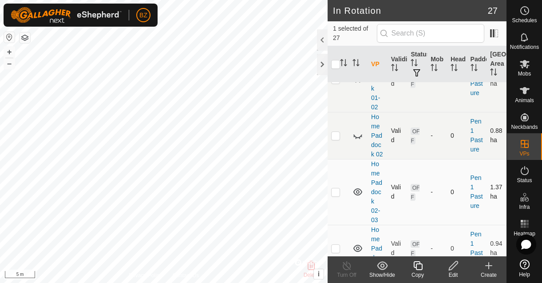
click at [357, 193] on icon at bounding box center [358, 192] width 11 height 11
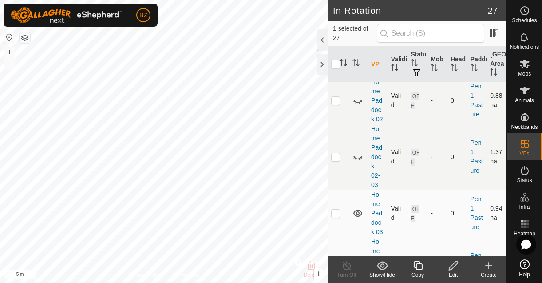
scroll to position [238, 0]
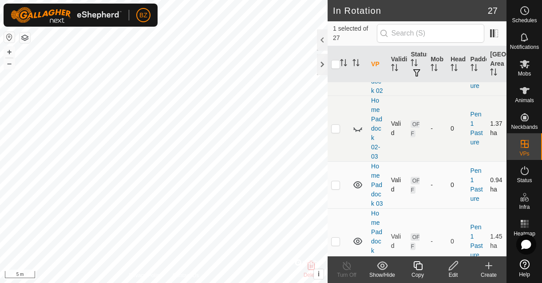
click at [358, 187] on icon at bounding box center [357, 184] width 9 height 7
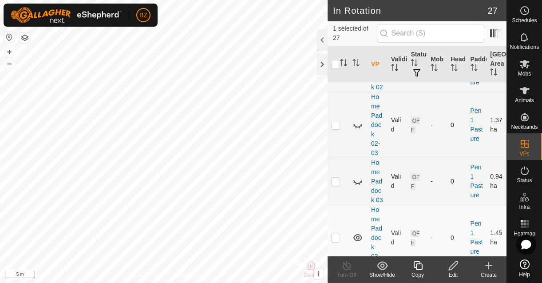
scroll to position [251, 0]
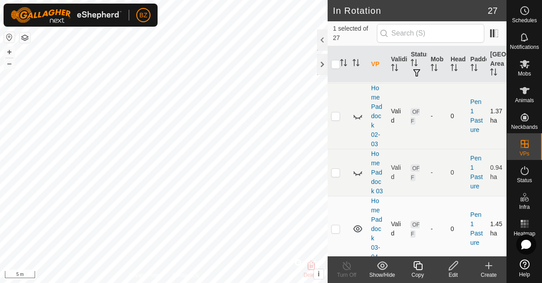
click at [357, 227] on icon at bounding box center [357, 228] width 9 height 7
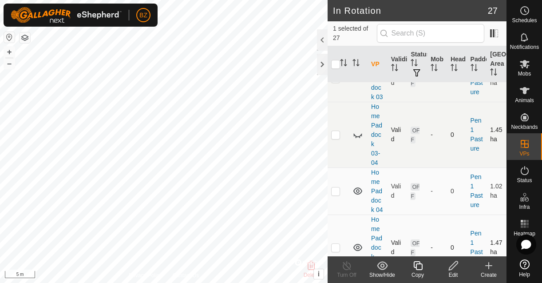
scroll to position [380, 0]
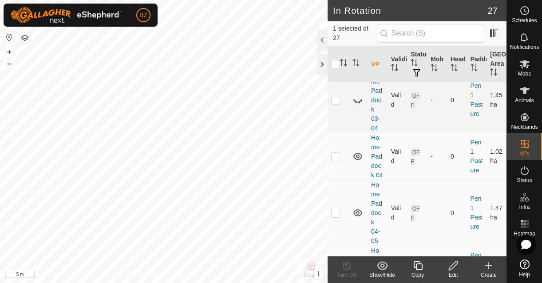
click at [356, 158] on icon at bounding box center [358, 156] width 11 height 11
click at [359, 214] on icon at bounding box center [358, 212] width 11 height 11
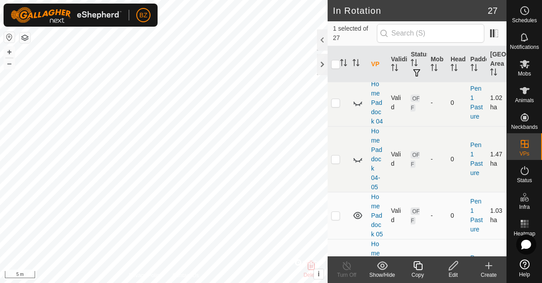
scroll to position [435, 0]
click at [358, 213] on icon at bounding box center [357, 213] width 9 height 7
click at [358, 213] on icon at bounding box center [358, 214] width 11 height 11
click at [338, 215] on p-checkbox at bounding box center [335, 213] width 9 height 7
checkbox input "true"
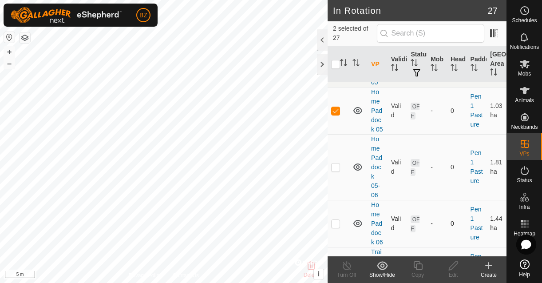
scroll to position [565, 0]
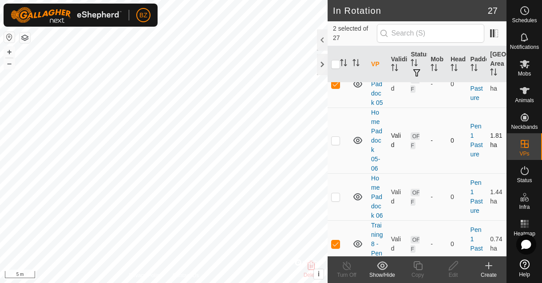
click at [357, 141] on icon at bounding box center [357, 140] width 9 height 7
click at [336, 141] on p-checkbox at bounding box center [335, 140] width 9 height 7
checkbox input "true"
click at [358, 198] on icon at bounding box center [357, 196] width 9 height 7
click at [355, 244] on icon at bounding box center [358, 243] width 11 height 11
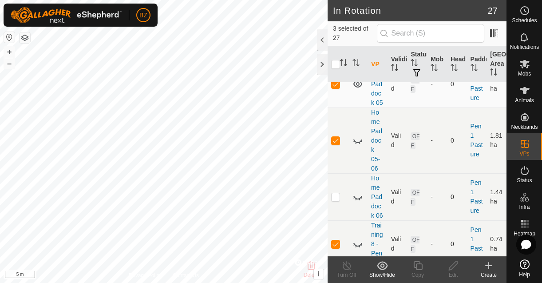
click at [355, 244] on icon at bounding box center [358, 243] width 11 height 11
click at [340, 243] on td at bounding box center [338, 243] width 21 height 47
checkbox input "false"
click at [355, 243] on icon at bounding box center [358, 243] width 11 height 11
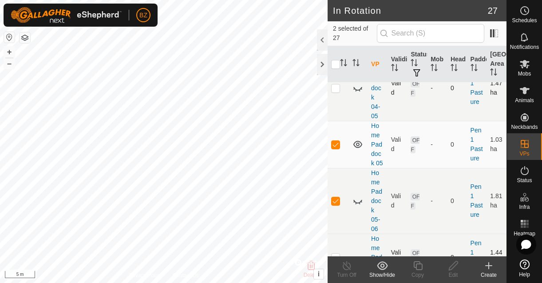
scroll to position [503, 0]
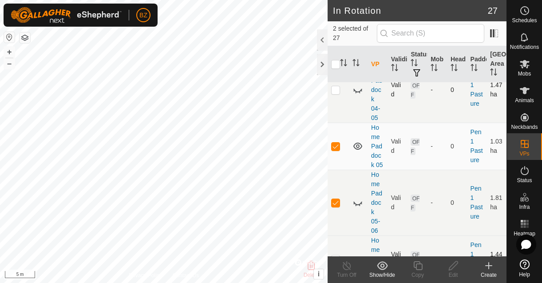
click at [339, 147] on p-checkbox at bounding box center [335, 146] width 9 height 7
checkbox input "false"
click at [339, 203] on p-checkbox at bounding box center [335, 202] width 9 height 7
checkbox input "false"
click at [356, 202] on icon at bounding box center [358, 202] width 11 height 11
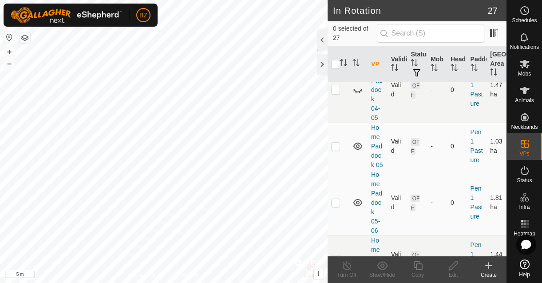
click at [338, 145] on p-checkbox at bounding box center [335, 146] width 9 height 7
checkbox input "true"
click at [454, 267] on icon at bounding box center [453, 265] width 11 height 11
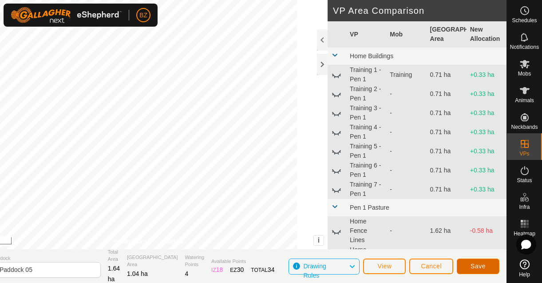
click at [473, 262] on span "Save" at bounding box center [478, 265] width 15 height 7
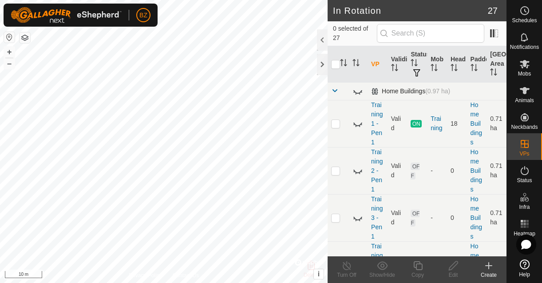
click at [336, 93] on span at bounding box center [334, 90] width 7 height 7
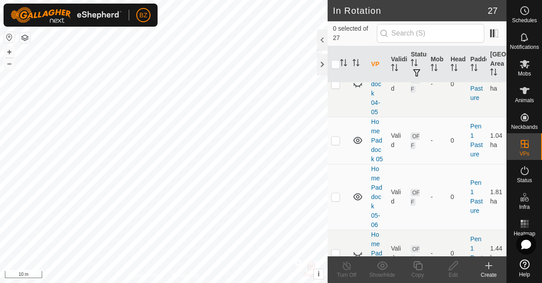
scroll to position [511, 0]
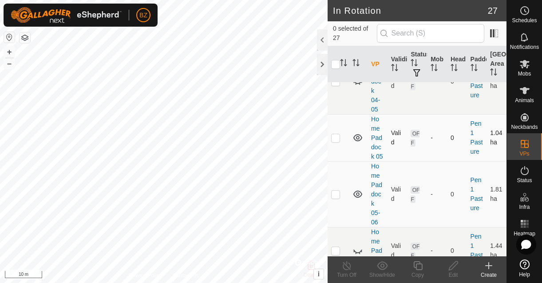
click at [338, 138] on p-checkbox at bounding box center [335, 137] width 9 height 7
checkbox input "false"
click at [336, 197] on p-checkbox at bounding box center [335, 194] width 9 height 7
checkbox input "true"
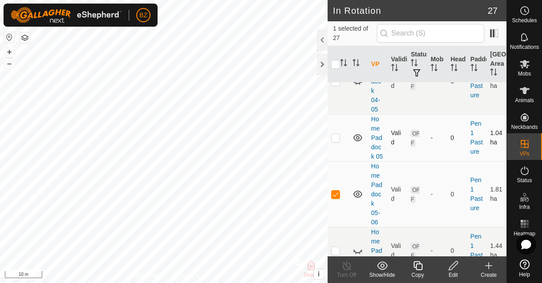
click at [357, 137] on icon at bounding box center [358, 137] width 11 height 11
click at [446, 261] on edit-svg-icon at bounding box center [454, 265] width 36 height 11
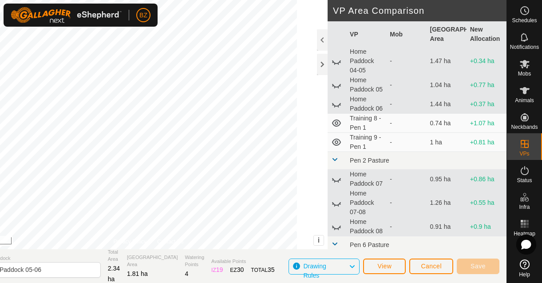
scroll to position [420, 0]
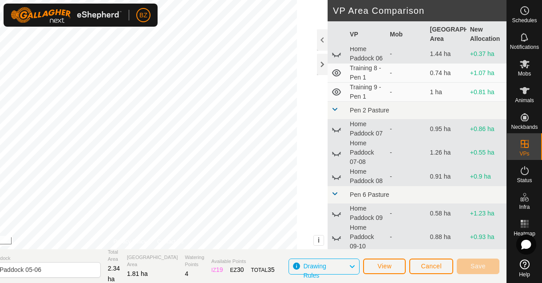
click at [337, 97] on icon at bounding box center [336, 92] width 11 height 11
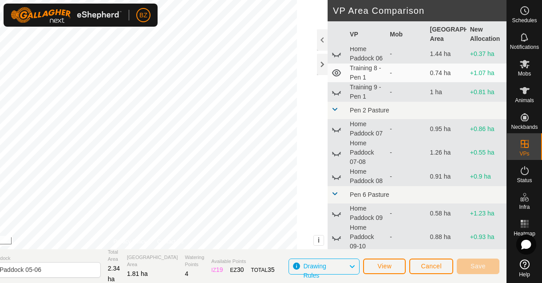
click at [338, 95] on icon at bounding box center [336, 93] width 9 height 4
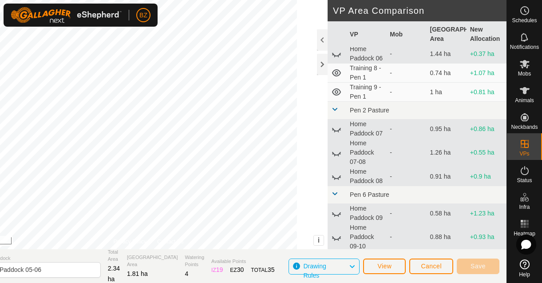
click at [338, 57] on icon at bounding box center [338, 57] width 1 height 2
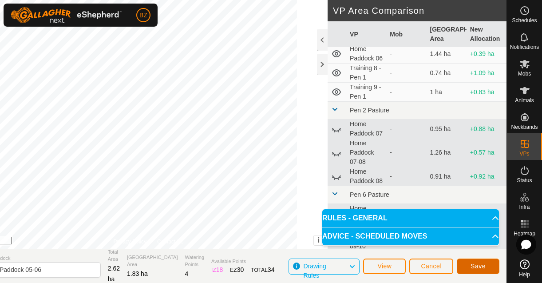
click at [476, 263] on span "Save" at bounding box center [478, 265] width 15 height 7
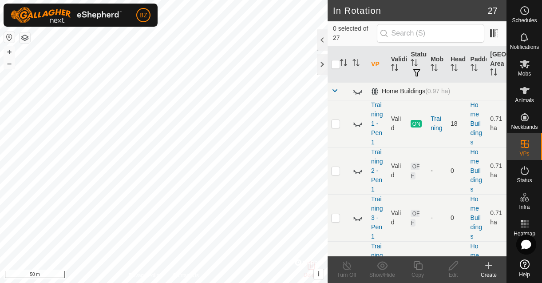
click at [337, 91] on span at bounding box center [334, 90] width 7 height 7
click at [333, 89] on span at bounding box center [334, 90] width 7 height 7
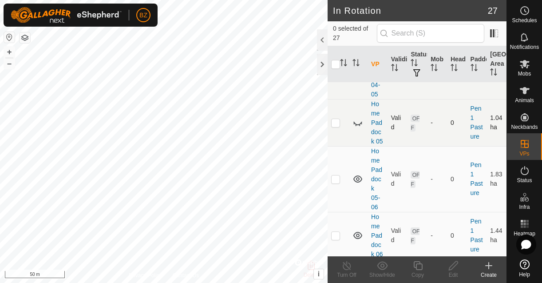
scroll to position [537, 0]
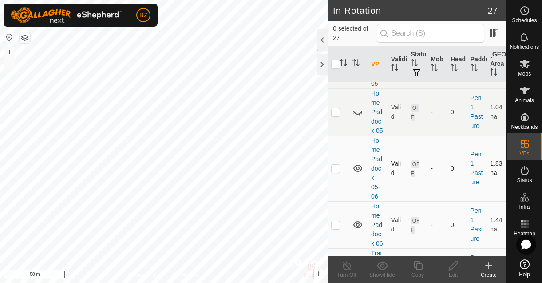
click at [358, 169] on icon at bounding box center [358, 168] width 11 height 11
click at [356, 167] on icon at bounding box center [358, 168] width 11 height 11
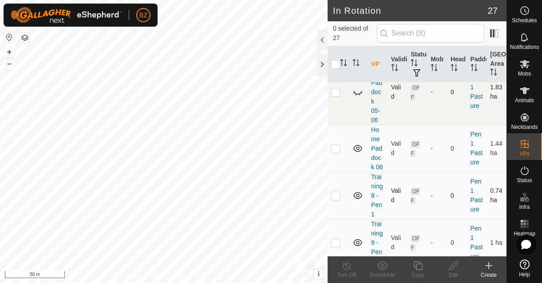
scroll to position [630, 0]
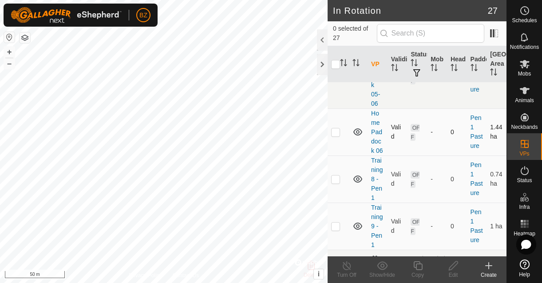
click at [357, 133] on icon at bounding box center [357, 131] width 9 height 7
click at [357, 133] on icon at bounding box center [358, 132] width 11 height 11
click at [357, 133] on icon at bounding box center [357, 131] width 9 height 7
click at [357, 133] on icon at bounding box center [358, 132] width 11 height 11
click at [356, 133] on icon at bounding box center [358, 132] width 11 height 11
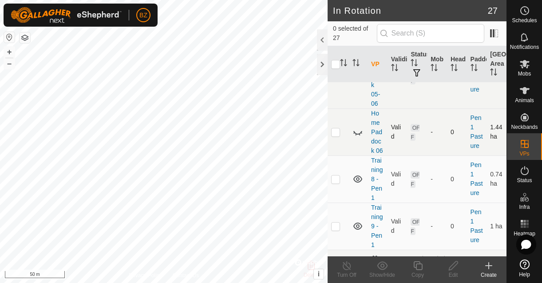
click at [356, 132] on icon at bounding box center [358, 132] width 11 height 11
click at [336, 131] on p-checkbox at bounding box center [335, 131] width 9 height 7
checkbox input "true"
click at [456, 268] on icon at bounding box center [453, 265] width 11 height 11
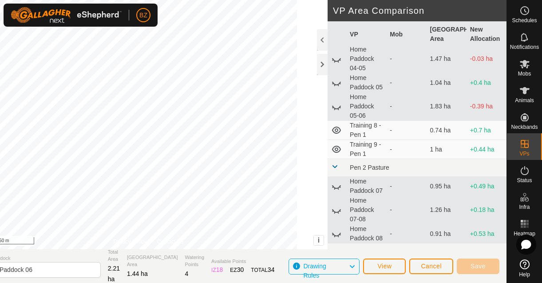
scroll to position [373, 0]
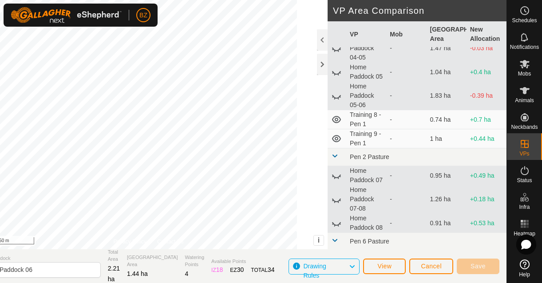
click at [338, 101] on icon at bounding box center [336, 96] width 11 height 11
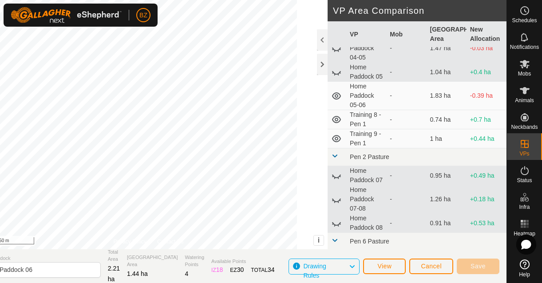
click at [338, 99] on icon at bounding box center [336, 95] width 9 height 7
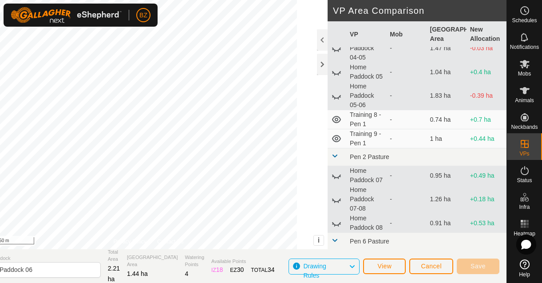
click at [338, 101] on icon at bounding box center [336, 96] width 11 height 11
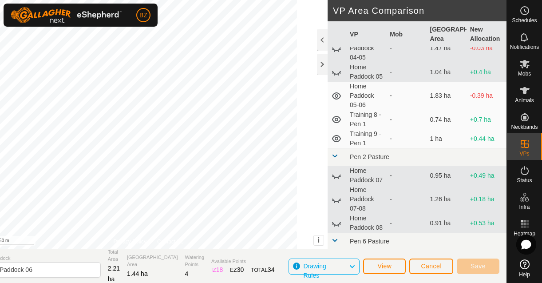
click at [338, 99] on icon at bounding box center [336, 95] width 9 height 7
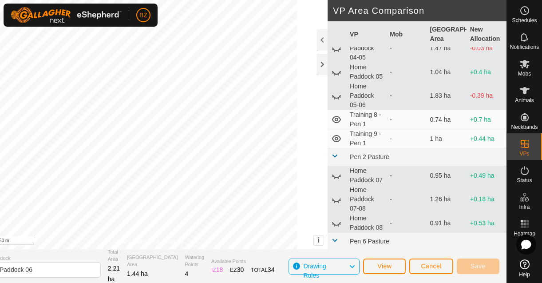
click at [338, 101] on icon at bounding box center [336, 96] width 11 height 11
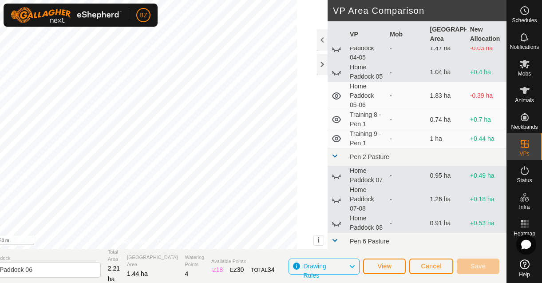
click at [338, 99] on icon at bounding box center [336, 95] width 9 height 7
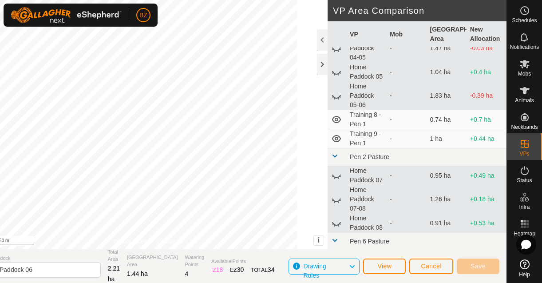
click at [338, 101] on icon at bounding box center [336, 96] width 11 height 11
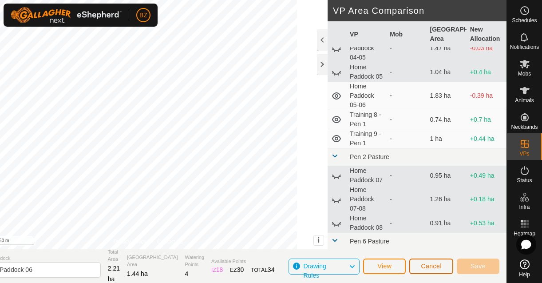
click at [436, 264] on span "Cancel" at bounding box center [431, 265] width 21 height 7
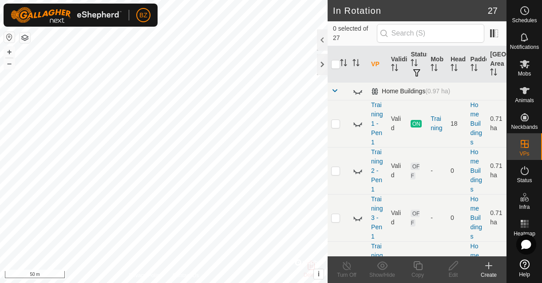
click at [338, 90] on span at bounding box center [334, 90] width 7 height 7
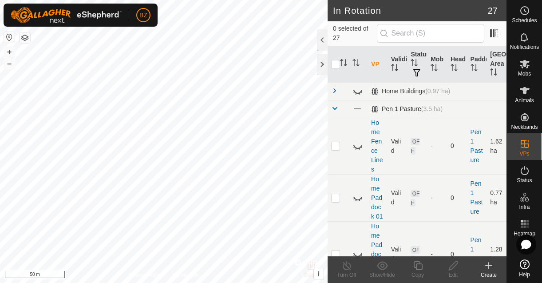
click at [335, 107] on span at bounding box center [334, 108] width 7 height 7
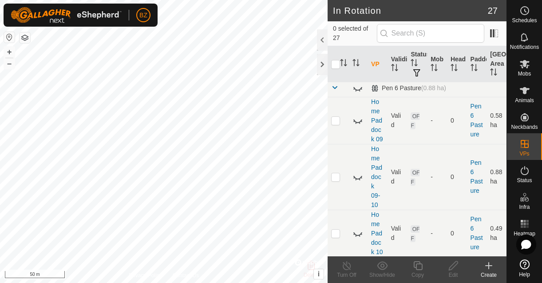
scroll to position [217, 0]
click at [336, 87] on span at bounding box center [334, 86] width 7 height 7
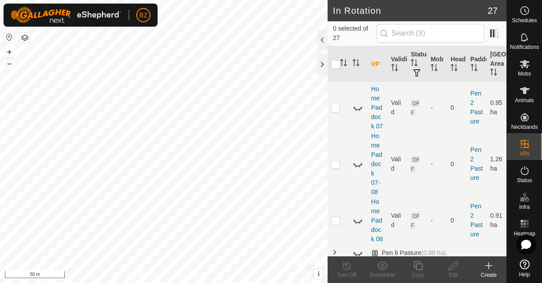
scroll to position [0, 0]
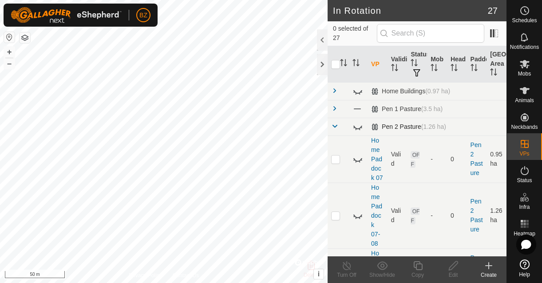
click at [335, 126] on span at bounding box center [334, 126] width 7 height 7
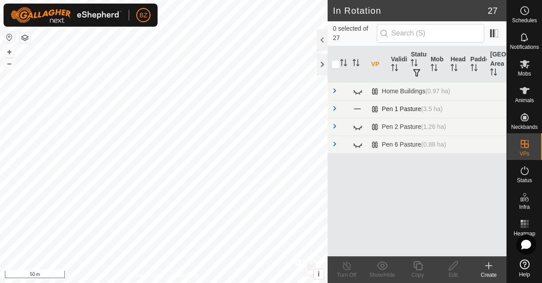
click at [335, 112] on link at bounding box center [334, 109] width 7 height 7
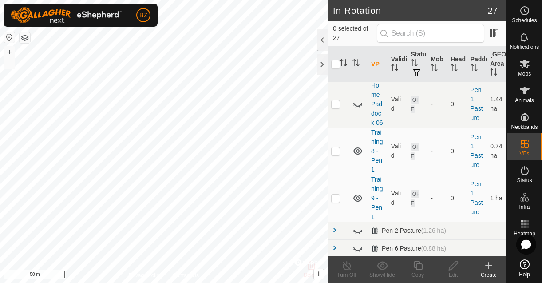
scroll to position [659, 0]
click at [356, 197] on icon at bounding box center [358, 196] width 11 height 11
click at [358, 148] on icon at bounding box center [357, 149] width 9 height 7
click at [358, 148] on icon at bounding box center [358, 149] width 11 height 11
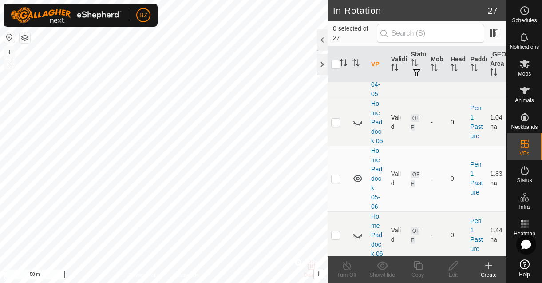
scroll to position [495, 0]
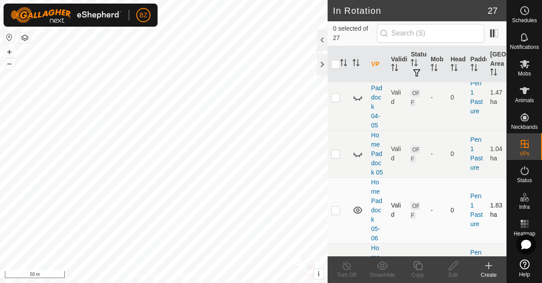
click at [357, 209] on icon at bounding box center [357, 209] width 9 height 7
click at [357, 209] on icon at bounding box center [358, 210] width 11 height 11
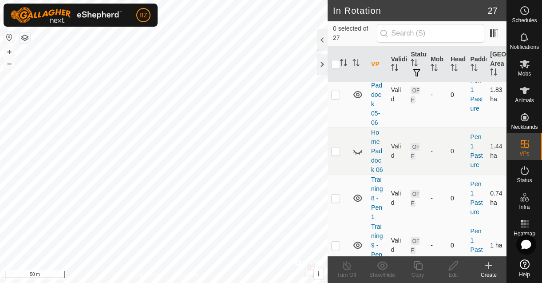
scroll to position [611, 0]
click at [337, 196] on p-checkbox at bounding box center [335, 197] width 9 height 7
checkbox input "true"
click at [454, 273] on div "Edit" at bounding box center [454, 275] width 36 height 8
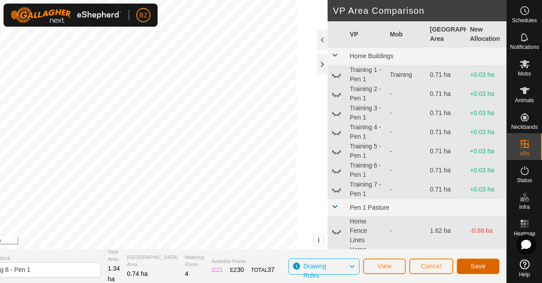
click at [484, 264] on span "Save" at bounding box center [478, 265] width 15 height 7
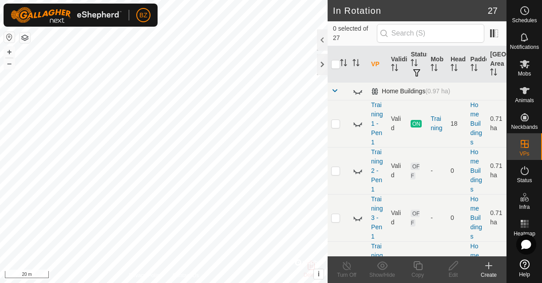
click at [335, 92] on span at bounding box center [334, 90] width 7 height 7
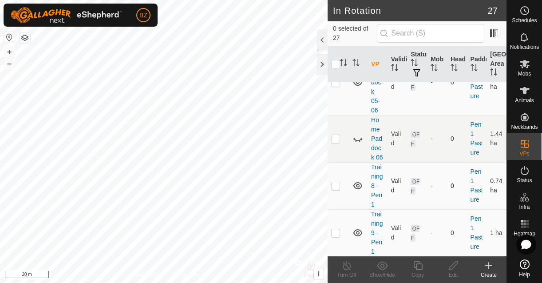
scroll to position [645, 0]
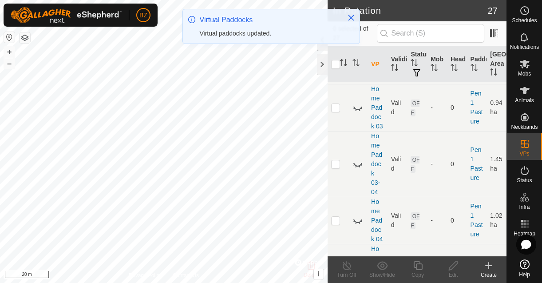
click at [358, 164] on icon at bounding box center [358, 164] width 11 height 11
click at [357, 164] on icon at bounding box center [358, 164] width 11 height 11
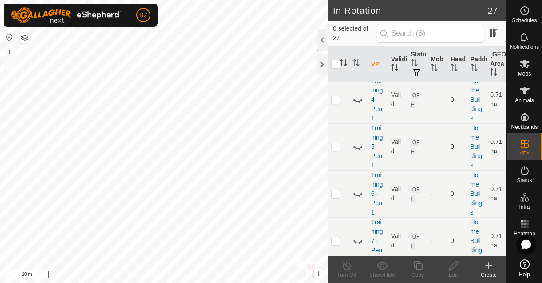
scroll to position [0, 0]
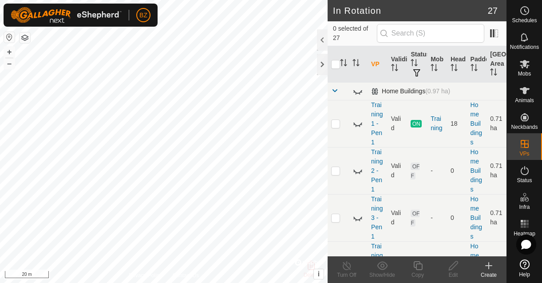
click at [335, 90] on span at bounding box center [334, 90] width 7 height 7
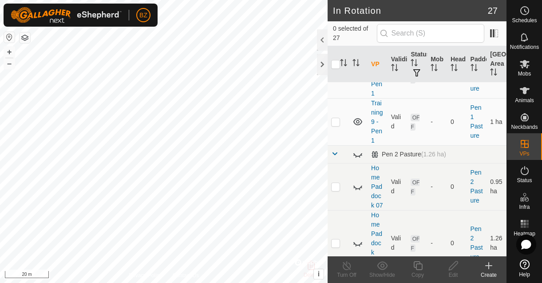
scroll to position [620, 0]
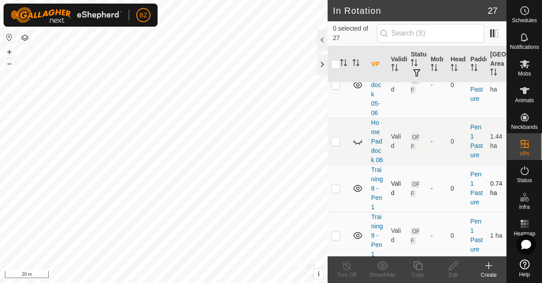
click at [357, 189] on icon at bounding box center [357, 188] width 9 height 7
click at [357, 189] on icon at bounding box center [358, 188] width 11 height 11
click at [357, 189] on icon at bounding box center [357, 188] width 9 height 7
click at [359, 235] on icon at bounding box center [357, 235] width 9 height 7
click at [358, 235] on icon at bounding box center [358, 235] width 11 height 11
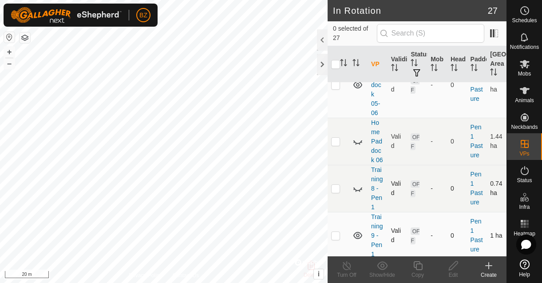
click at [358, 235] on icon at bounding box center [358, 235] width 11 height 11
click at [340, 235] on td at bounding box center [338, 235] width 21 height 47
checkbox input "true"
click at [456, 266] on icon at bounding box center [453, 265] width 11 height 11
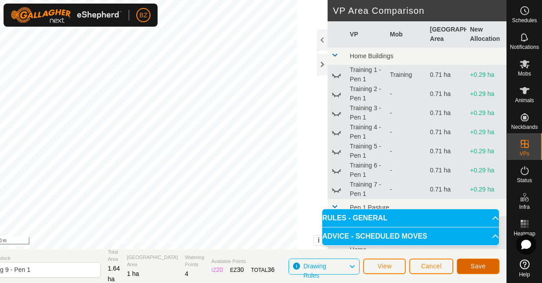
click at [471, 264] on span "Save" at bounding box center [478, 265] width 15 height 7
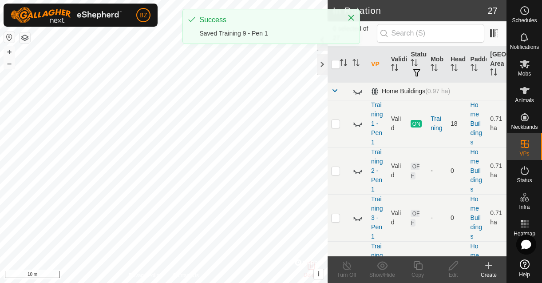
click at [336, 91] on span at bounding box center [334, 90] width 7 height 7
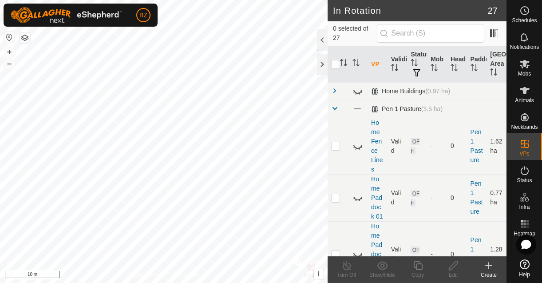
click at [333, 108] on span at bounding box center [334, 108] width 7 height 7
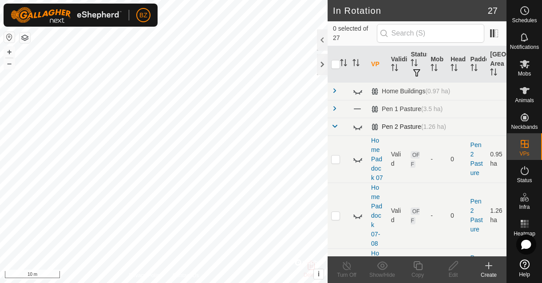
click at [335, 128] on span at bounding box center [334, 126] width 7 height 7
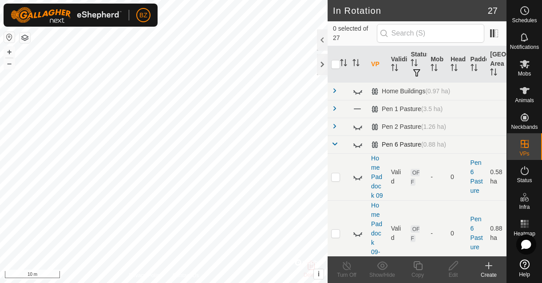
click at [337, 143] on span at bounding box center [334, 143] width 7 height 7
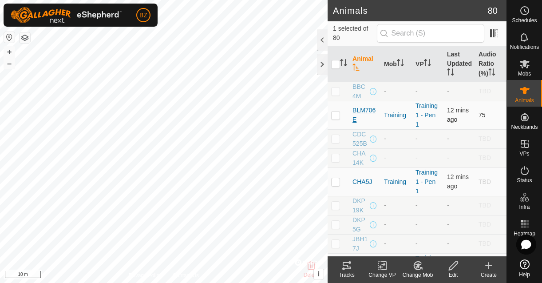
click at [365, 111] on span "BLM706E" at bounding box center [365, 115] width 24 height 19
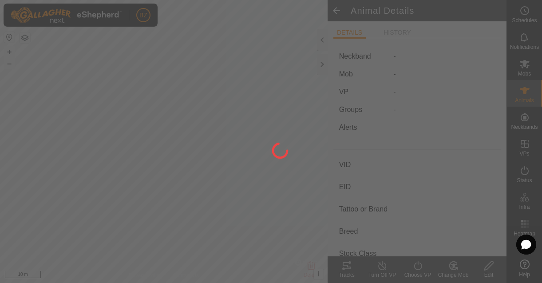
type input "BLM706E"
type input "-"
type input "BLM706E"
type input "LIMOUSIN"
type input "COW"
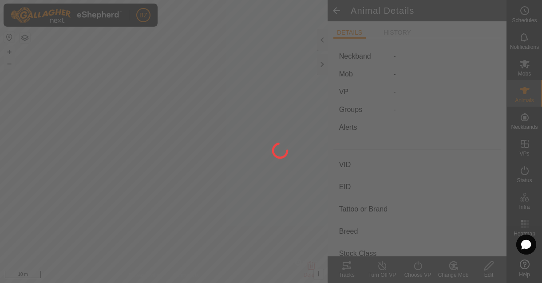
type input "01/2016"
type input "9 years 9 months"
type input "0 kg"
type input "-"
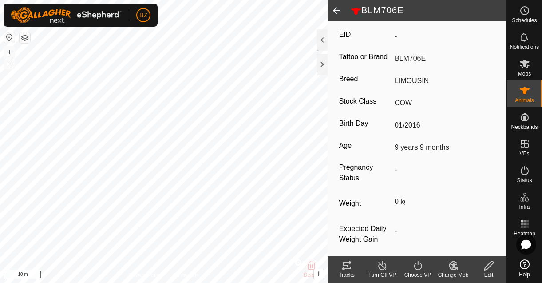
scroll to position [161, 0]
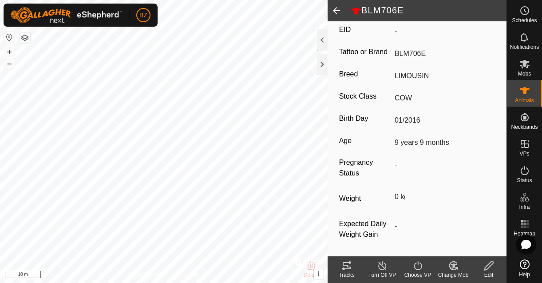
click at [344, 260] on icon at bounding box center [346, 265] width 11 height 11
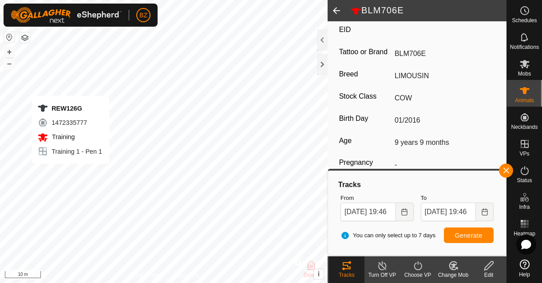
type input "-"
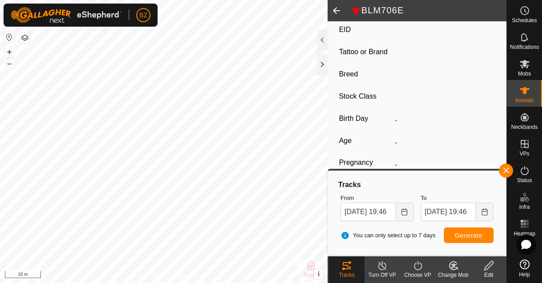
type input "REW126G"
type input "-"
type input "REW126G"
type input "LIMOUSIN"
type input "COW"
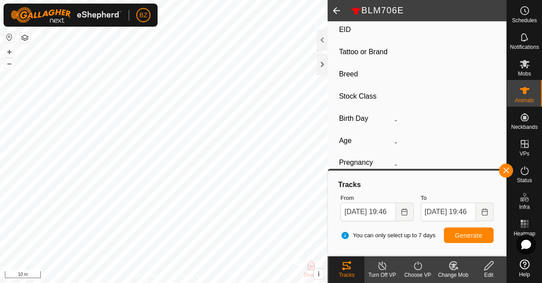
type input "01/2019"
type input "6 years 8 months"
type input "0 kg"
type input "-"
click at [354, 268] on tracks-svg-icon at bounding box center [347, 265] width 36 height 11
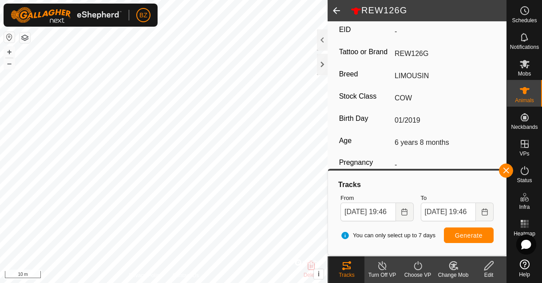
click at [340, 10] on span at bounding box center [337, 10] width 18 height 21
type input "-"
type input "BLM706E"
type input "-"
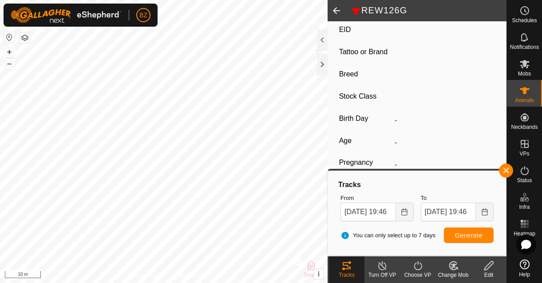
type input "BLM706E"
type input "LIMOUSIN"
type input "COW"
type input "01/2016"
type input "9 years 9 months"
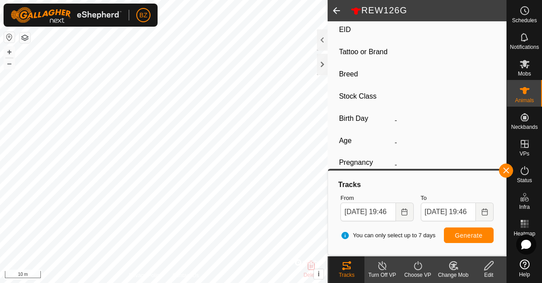
type input "0 kg"
type input "-"
click at [338, 12] on span at bounding box center [337, 10] width 18 height 21
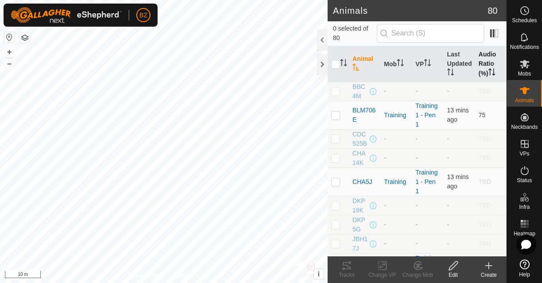
click at [479, 58] on th "Audio Ratio (%)" at bounding box center [491, 64] width 32 height 36
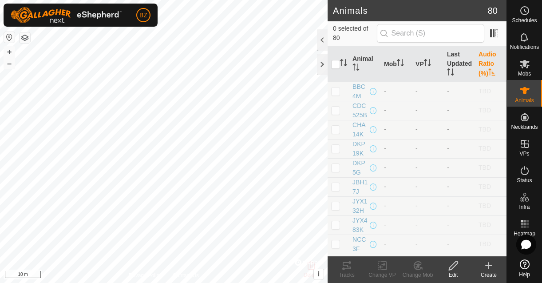
click at [479, 58] on th "Audio Ratio (%)" at bounding box center [491, 64] width 32 height 36
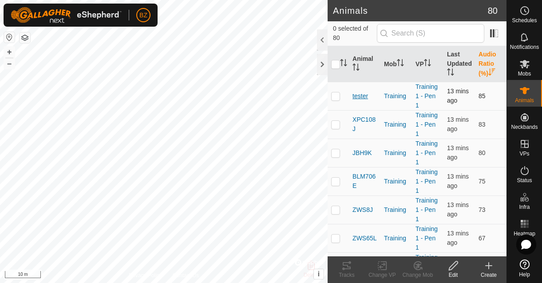
click at [367, 95] on span "tester" at bounding box center [361, 95] width 16 height 9
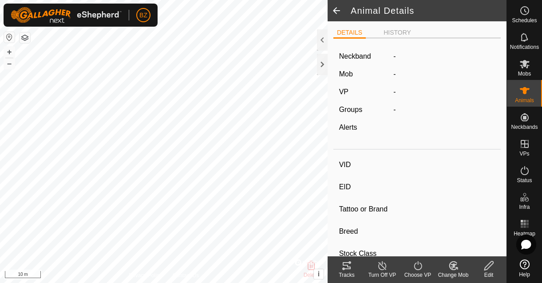
type input "tester"
type input "-"
type input "tester"
type input "human"
type input "-"
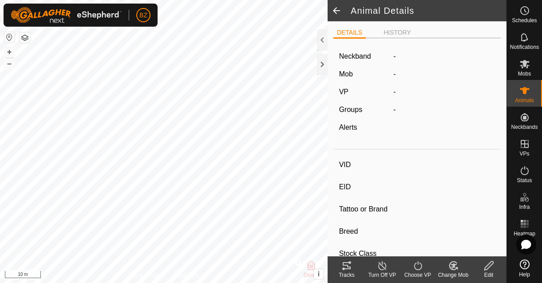
type input "0 kg"
type input "-"
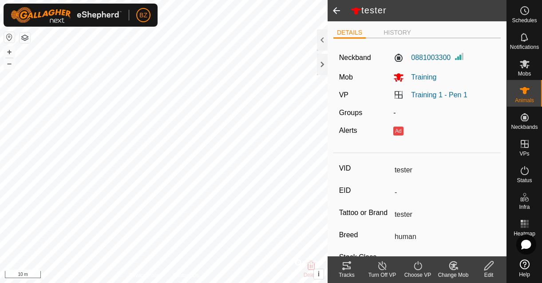
click at [343, 267] on icon at bounding box center [346, 265] width 11 height 11
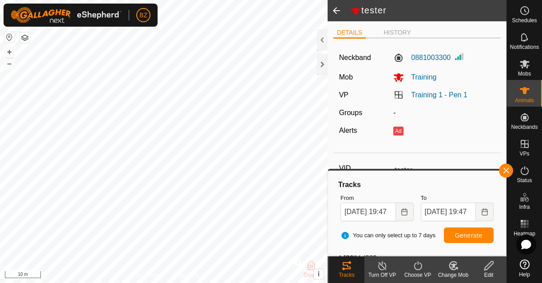
click at [335, 13] on span at bounding box center [337, 10] width 18 height 21
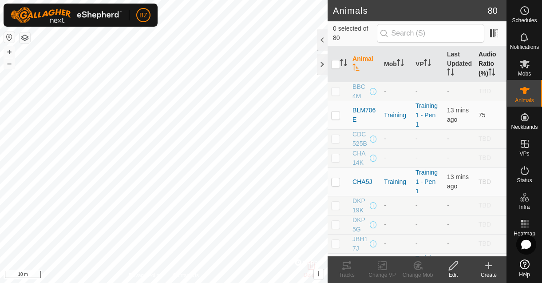
click at [481, 59] on th "Audio Ratio (%)" at bounding box center [491, 64] width 32 height 36
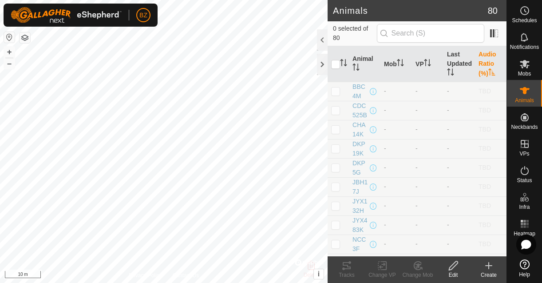
click at [481, 59] on th "Audio Ratio (%)" at bounding box center [491, 64] width 32 height 36
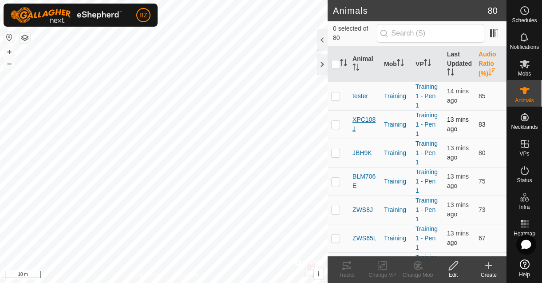
click at [359, 117] on span "XPC108J" at bounding box center [365, 124] width 24 height 19
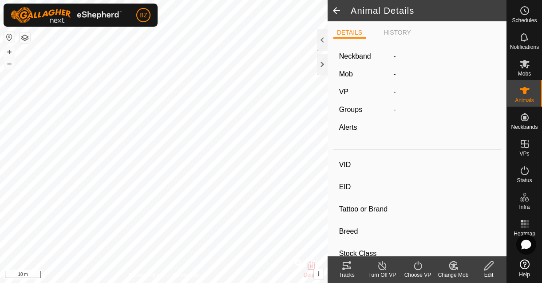
type input "XPC108J"
type input "-"
type input "XPC108J"
type input "LIMOUSIN"
type input "COW"
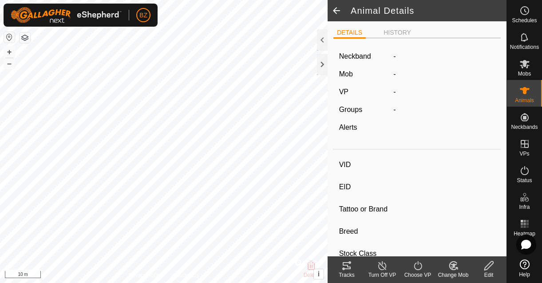
type input "01/2021"
type input "4 years 8 months"
type input "0 kg"
type input "-"
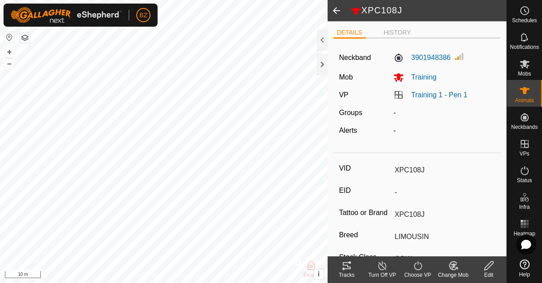
click at [352, 269] on tracks-svg-icon at bounding box center [347, 265] width 36 height 11
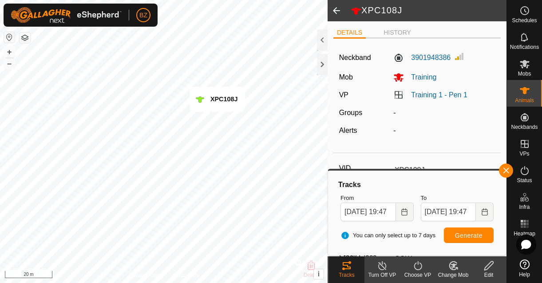
click at [335, 8] on span at bounding box center [337, 10] width 18 height 21
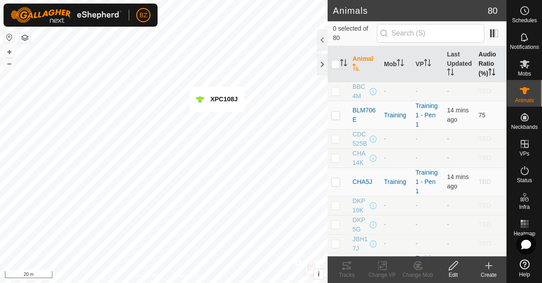
click at [484, 59] on th "Audio Ratio (%)" at bounding box center [491, 64] width 32 height 36
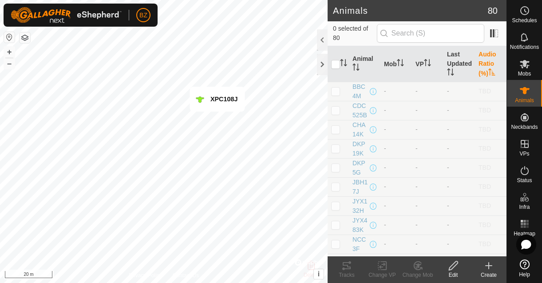
click at [484, 59] on th "Audio Ratio (%)" at bounding box center [491, 64] width 32 height 36
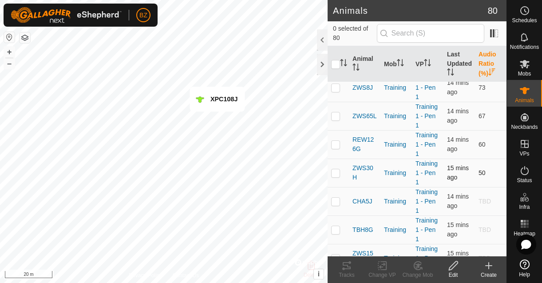
scroll to position [123, 0]
click at [364, 171] on span "ZWS30H" at bounding box center [365, 172] width 24 height 19
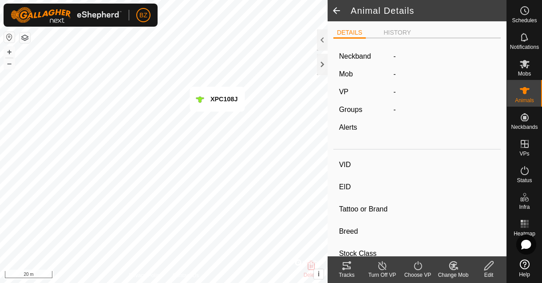
type input "ZWS30H"
type input "-"
type input "ZWS30H"
type input "LIMOUSIN"
type input "COW"
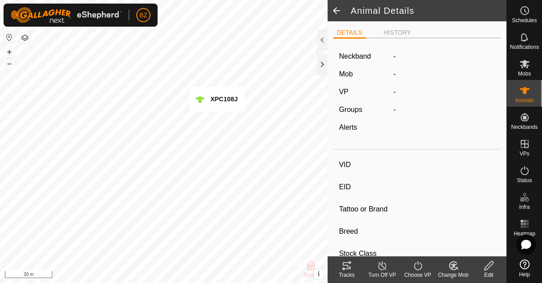
type input "01/2020"
type input "5 years 8 months"
type input "0 kg"
type input "-"
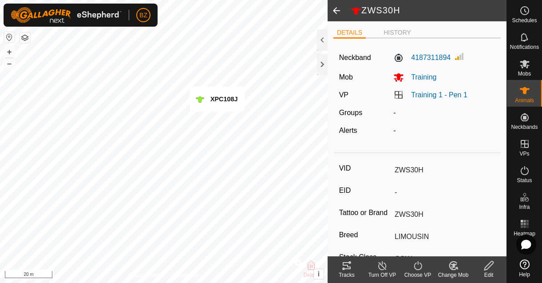
click at [346, 271] on div "Tracks" at bounding box center [347, 275] width 36 height 8
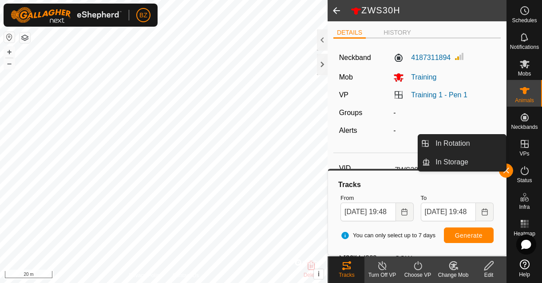
click at [525, 147] on icon at bounding box center [525, 144] width 11 height 11
click at [451, 149] on link "In Rotation" at bounding box center [468, 144] width 76 height 18
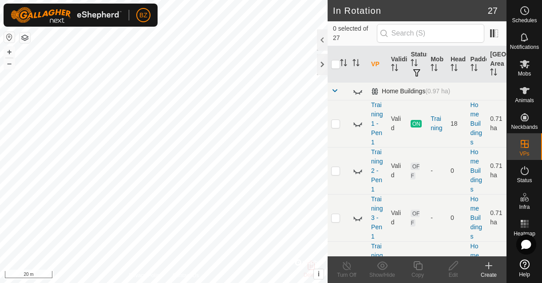
click at [334, 90] on span at bounding box center [334, 90] width 7 height 7
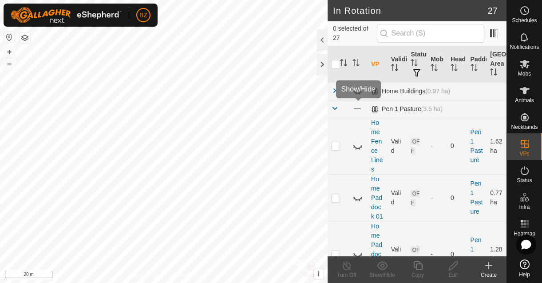
click at [353, 109] on span at bounding box center [358, 109] width 10 height 10
click at [335, 109] on span at bounding box center [334, 108] width 7 height 7
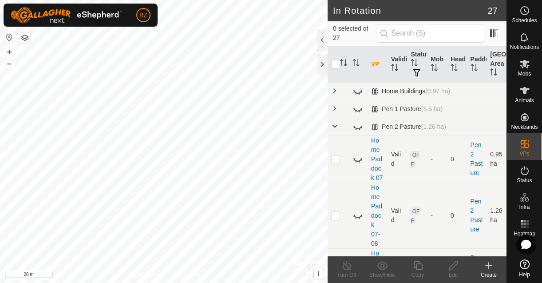
click at [335, 92] on span at bounding box center [334, 90] width 7 height 7
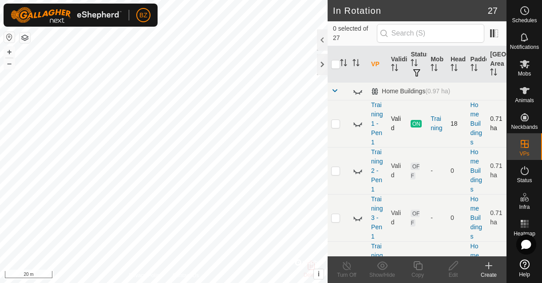
click at [337, 123] on p-checkbox at bounding box center [335, 123] width 9 height 7
click at [357, 123] on icon at bounding box center [358, 123] width 11 height 11
click at [337, 124] on p-checkbox at bounding box center [335, 123] width 9 height 7
checkbox input "false"
click at [336, 89] on span at bounding box center [334, 90] width 7 height 7
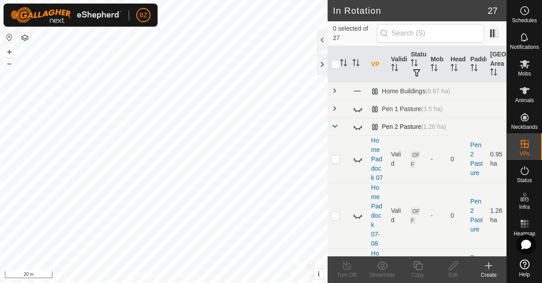
click at [335, 127] on span at bounding box center [334, 126] width 7 height 7
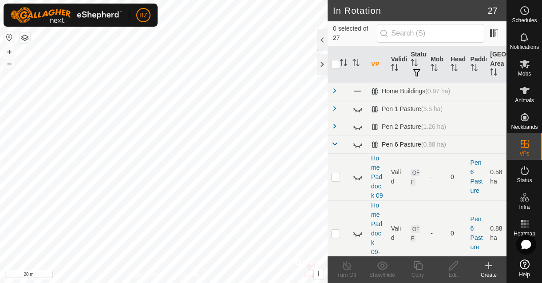
click at [336, 145] on span at bounding box center [334, 143] width 7 height 7
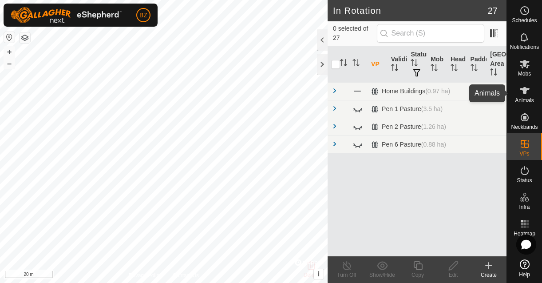
click at [527, 94] on icon at bounding box center [525, 90] width 11 height 11
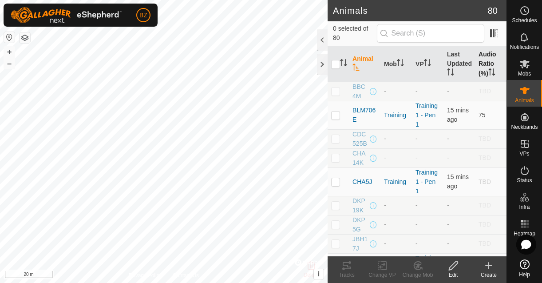
click at [480, 64] on th "Audio Ratio (%)" at bounding box center [491, 64] width 32 height 36
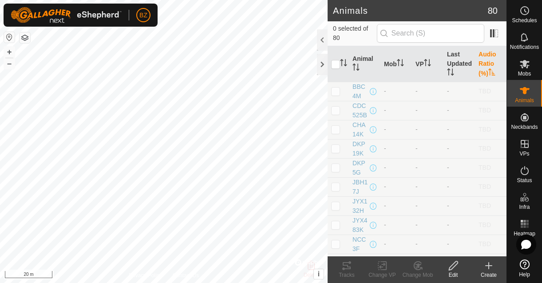
click at [480, 67] on th "Audio Ratio (%)" at bounding box center [491, 64] width 32 height 36
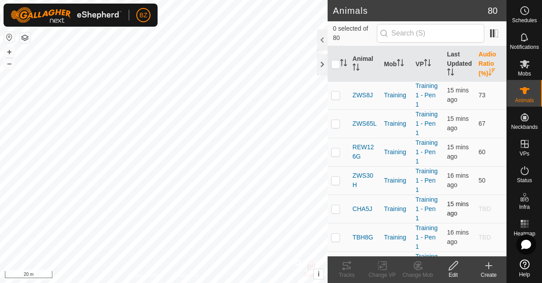
scroll to position [115, 0]
click at [357, 151] on span "REW126G" at bounding box center [365, 151] width 24 height 19
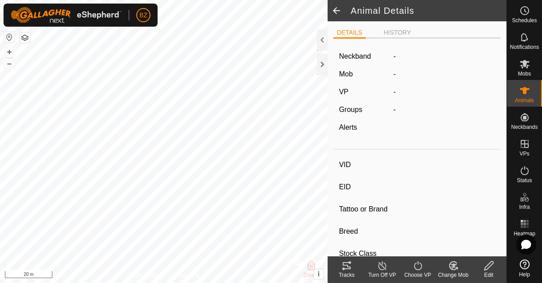
type input "REW126G"
type input "-"
type input "REW126G"
type input "LIMOUSIN"
type input "COW"
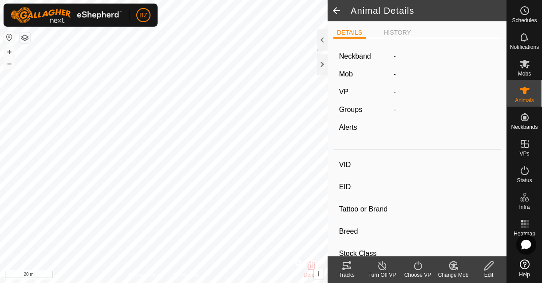
type input "01/2019"
type input "6 years 8 months"
type input "0 kg"
type input "-"
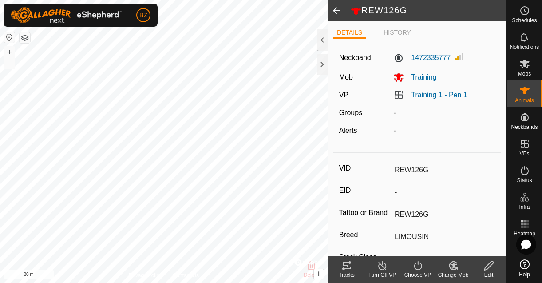
click at [347, 270] on icon at bounding box center [346, 265] width 11 height 11
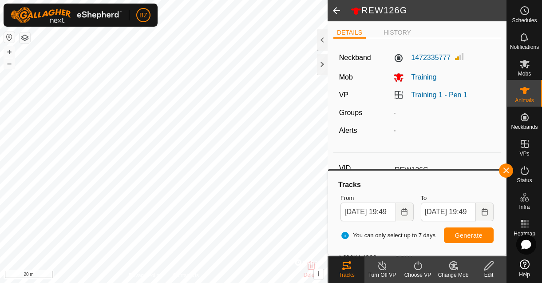
click at [338, 13] on span at bounding box center [337, 10] width 18 height 21
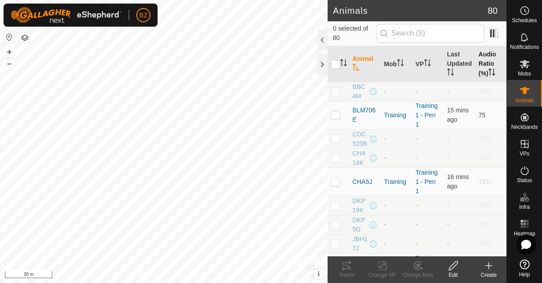
click at [475, 69] on th "Audio Ratio (%)" at bounding box center [491, 64] width 32 height 36
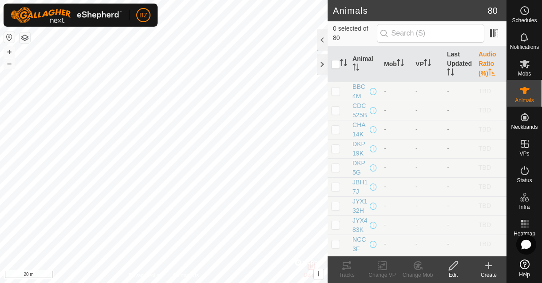
click at [475, 69] on th "Audio Ratio (%)" at bounding box center [491, 64] width 32 height 36
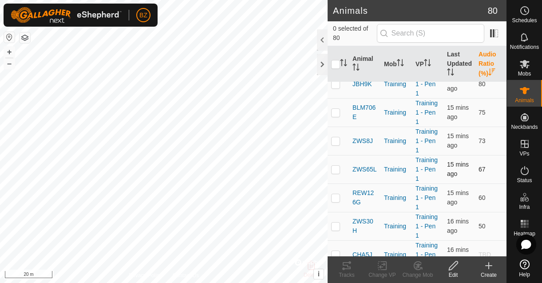
scroll to position [69, 0]
click at [362, 167] on span "ZWS65L" at bounding box center [365, 168] width 24 height 9
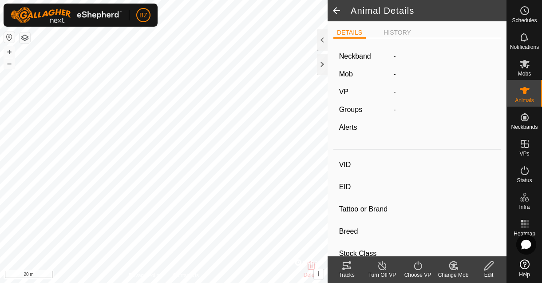
type input "ZWS65L"
type input "-"
type input "ZWS65L"
type input "LIMOUSIN"
type input "COW"
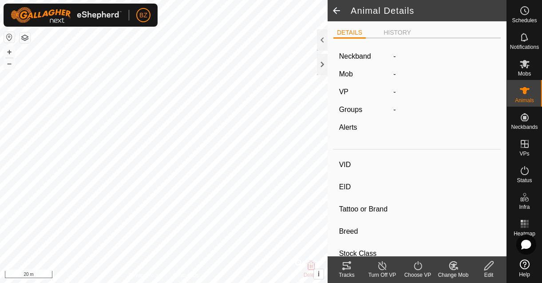
type input "04/2023"
type input "2 years 5 months"
type input "0 kg"
type input "-"
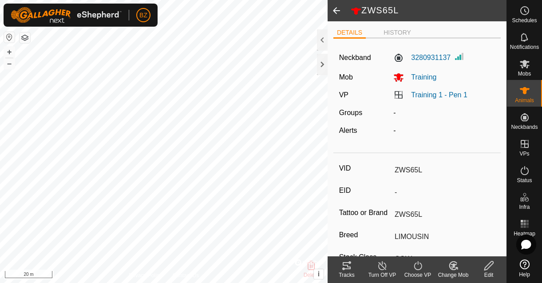
click at [348, 263] on icon at bounding box center [346, 265] width 11 height 11
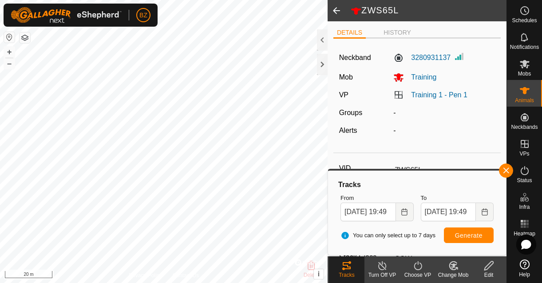
click at [340, 12] on span at bounding box center [337, 10] width 18 height 21
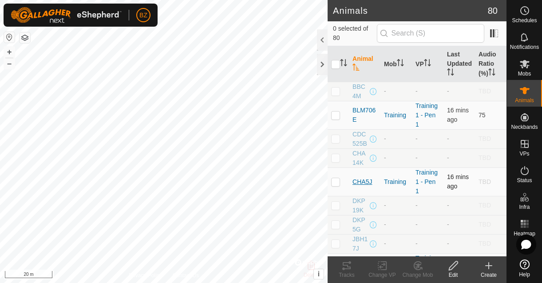
click at [367, 187] on span "CHA5J" at bounding box center [363, 181] width 20 height 9
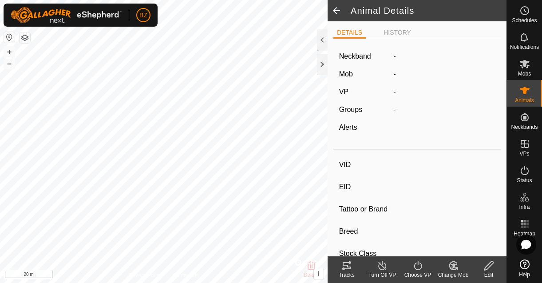
type input "CHA5J"
type input "-"
type input "CHA5J"
type input "LIMOUSIN"
type input "COW"
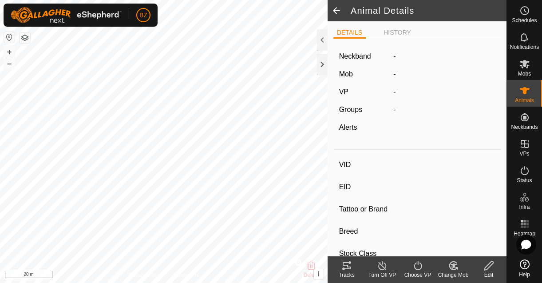
type input "01/2021"
type input "4 years 8 months"
type input "0 kg"
type input "-"
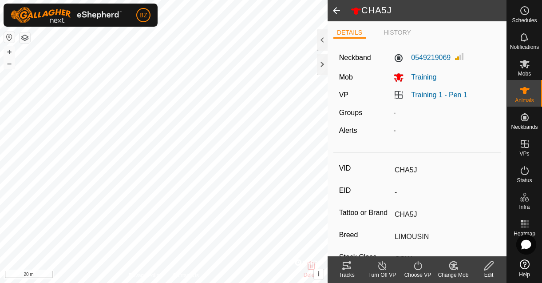
click at [346, 264] on icon at bounding box center [346, 265] width 11 height 11
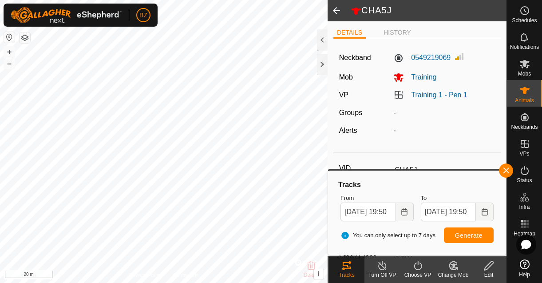
click at [343, 11] on span at bounding box center [337, 10] width 18 height 21
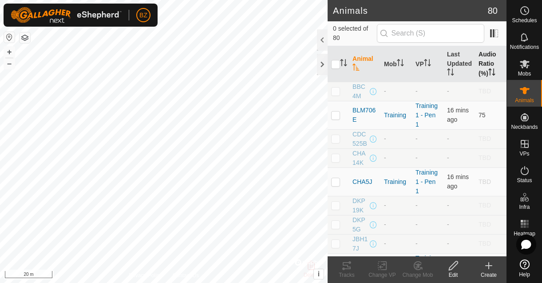
click at [482, 53] on th "Audio Ratio (%)" at bounding box center [491, 64] width 32 height 36
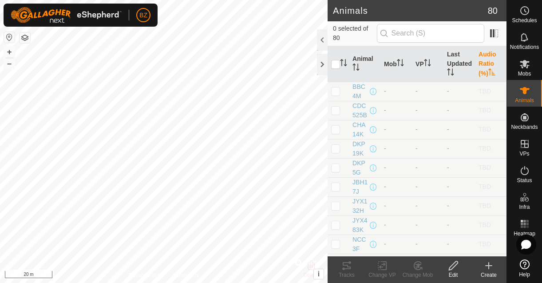
click at [482, 53] on th "Audio Ratio (%)" at bounding box center [491, 64] width 32 height 36
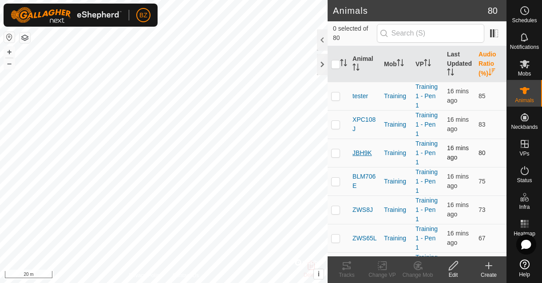
click at [367, 154] on span "JBH9K" at bounding box center [363, 152] width 20 height 9
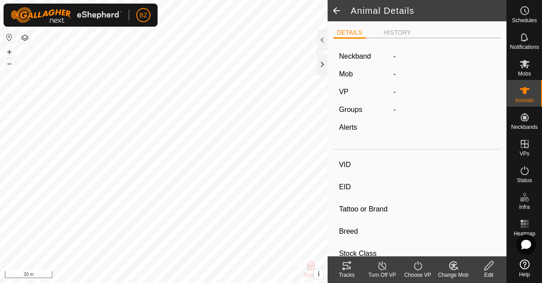
type input "JBH9K"
type input "-"
type input "JBH9K"
type input "LIMOUSIN"
type input "COW"
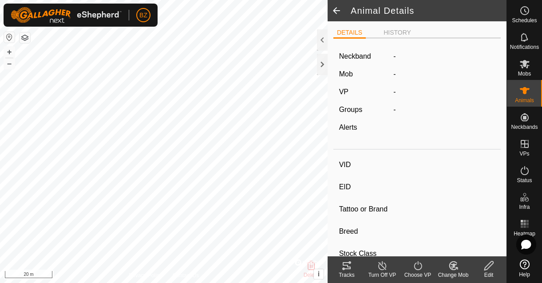
type input "01/2022"
type input "3 years 8 months"
type input "0 kg"
type input "-"
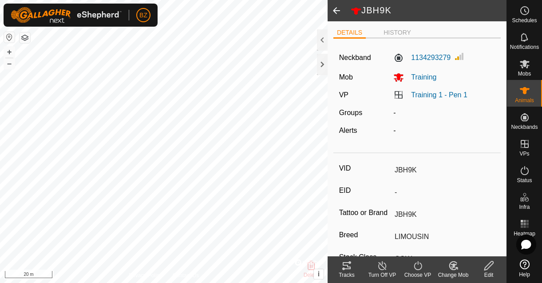
click at [344, 266] on icon at bounding box center [346, 265] width 11 height 11
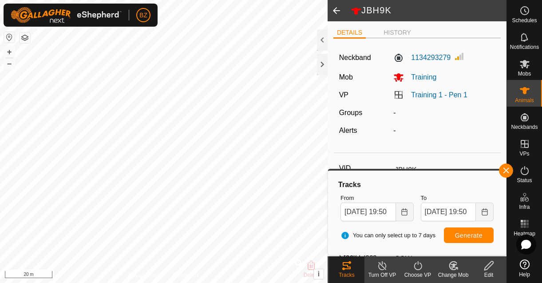
click at [336, 5] on span at bounding box center [337, 10] width 18 height 21
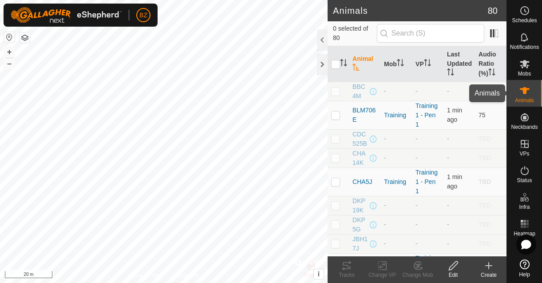
click at [522, 89] on icon at bounding box center [525, 90] width 10 height 7
click at [444, 65] on th "Last Updated" at bounding box center [460, 64] width 32 height 36
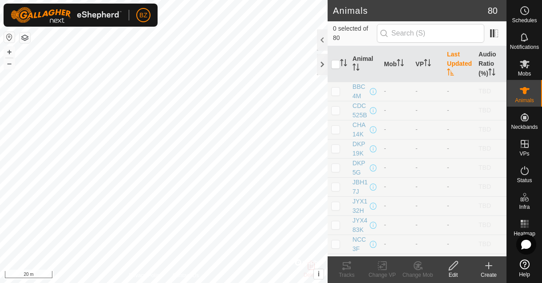
click at [444, 65] on th "Last Updated" at bounding box center [460, 64] width 32 height 36
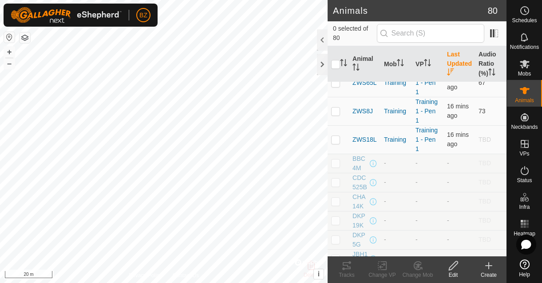
scroll to position [441, 0]
click at [358, 110] on span "ZWS8J" at bounding box center [363, 109] width 20 height 9
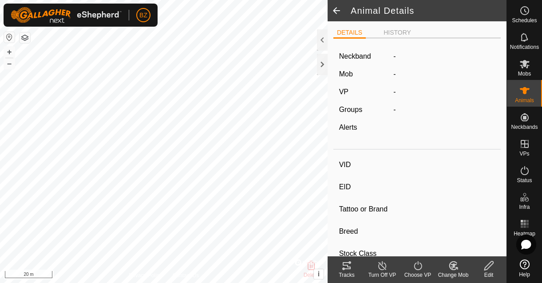
type input "ZWS8J"
type input "-"
type input "ZWS8J"
type input "LIMOUSIN"
type input "BULL"
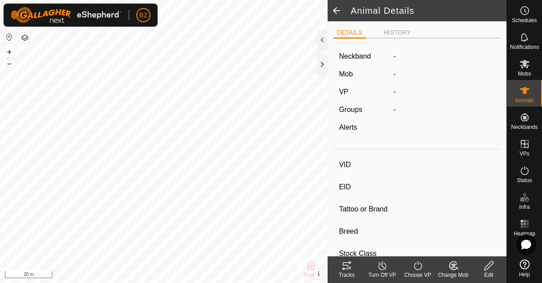
type input "01/2021"
type input "4 years 8 months"
type input "0 kg"
type input "-"
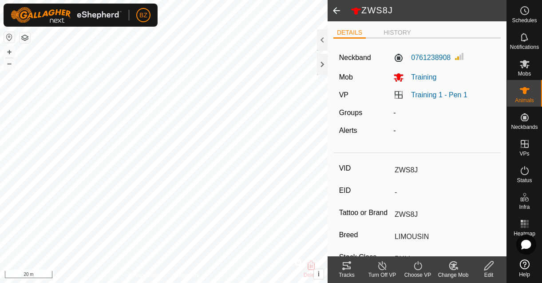
click at [343, 271] on div "Tracks" at bounding box center [347, 275] width 36 height 8
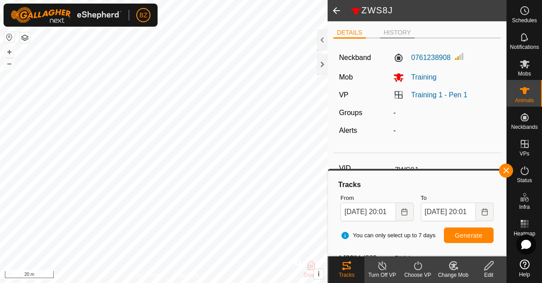
click at [399, 31] on li "HISTORY" at bounding box center [397, 33] width 35 height 11
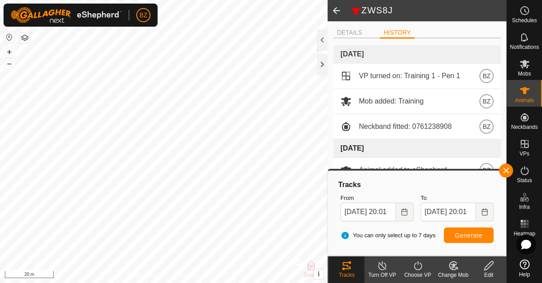
drag, startPoint x: 432, startPoint y: 147, endPoint x: 431, endPoint y: 143, distance: 4.5
click at [431, 143] on td "[DATE]" at bounding box center [417, 148] width 167 height 18
click at [510, 172] on button "button" at bounding box center [506, 170] width 14 height 14
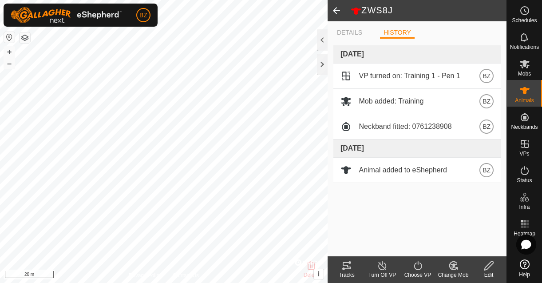
click at [338, 11] on span at bounding box center [337, 10] width 18 height 21
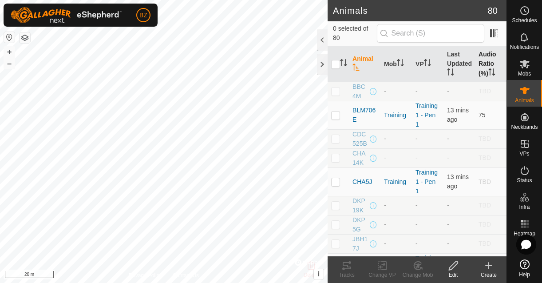
click at [484, 59] on th "Audio Ratio (%)" at bounding box center [491, 64] width 32 height 36
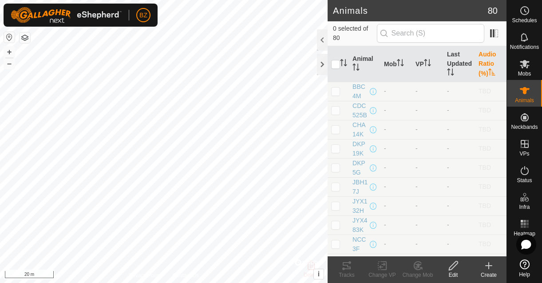
click at [492, 60] on th "Audio Ratio (%)" at bounding box center [491, 64] width 32 height 36
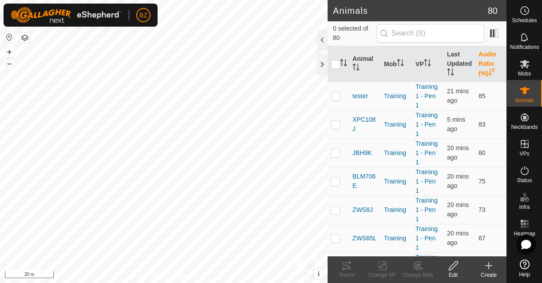
click at [480, 61] on th "Audio Ratio (%)" at bounding box center [491, 64] width 32 height 36
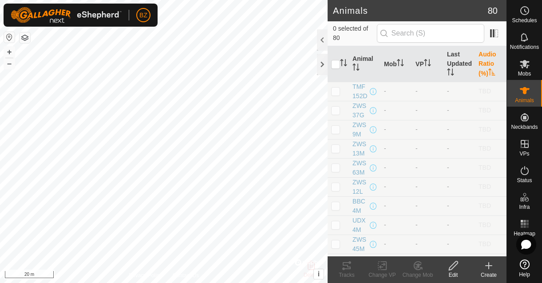
click at [480, 62] on th "Audio Ratio (%)" at bounding box center [491, 64] width 32 height 36
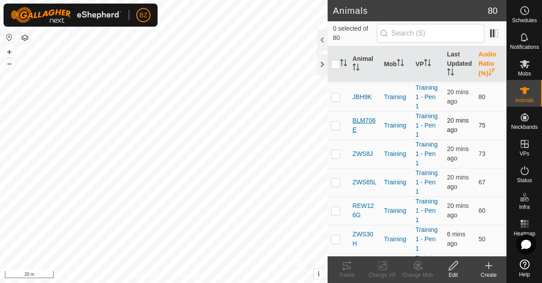
scroll to position [54, 0]
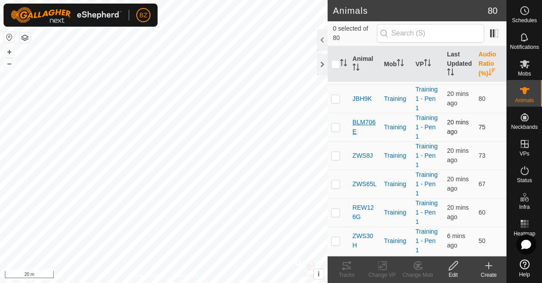
click at [366, 124] on span "BLM706E" at bounding box center [365, 127] width 24 height 19
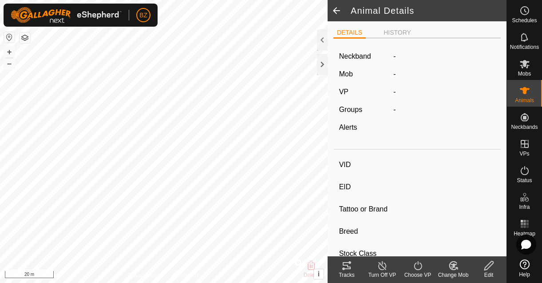
type input "BLM706E"
type input "-"
type input "BLM706E"
type input "LIMOUSIN"
type input "COW"
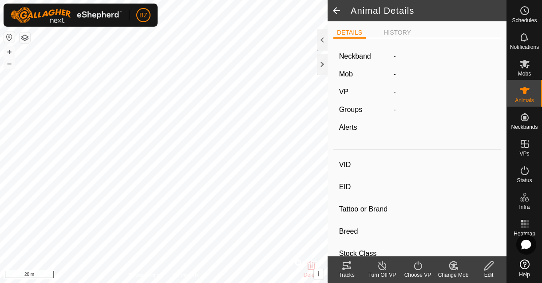
type input "01/2016"
type input "9 years 9 months"
type input "0 kg"
type input "-"
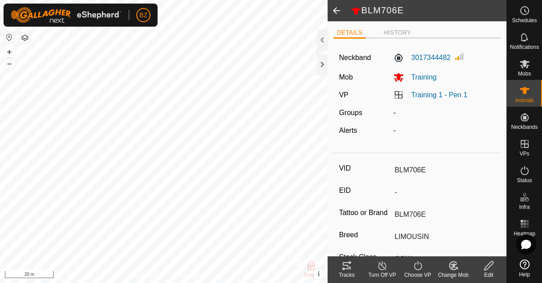
click at [351, 269] on icon at bounding box center [346, 265] width 11 height 11
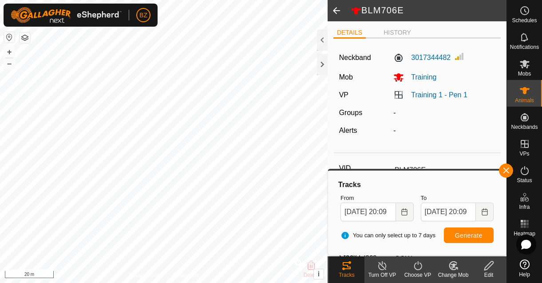
click at [337, 12] on span at bounding box center [337, 10] width 18 height 21
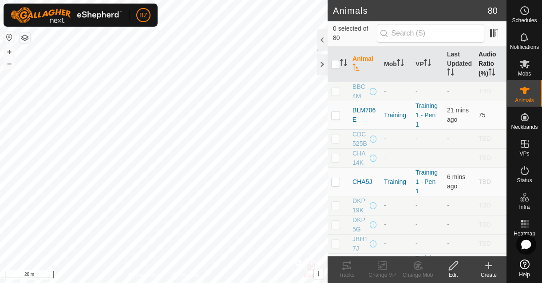
click at [480, 67] on th "Audio Ratio (%)" at bounding box center [491, 64] width 32 height 36
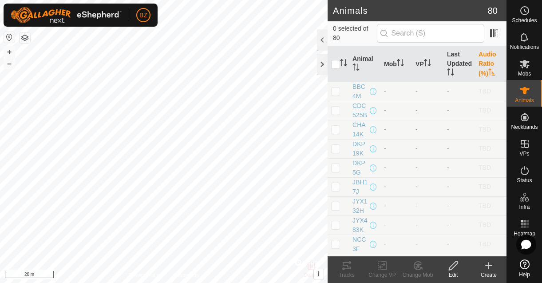
click at [480, 67] on th "Audio Ratio (%)" at bounding box center [491, 64] width 32 height 36
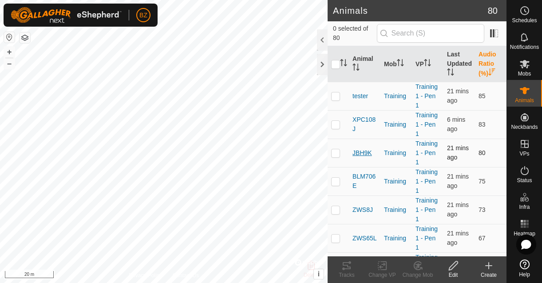
click at [361, 154] on span "JBH9K" at bounding box center [363, 152] width 20 height 9
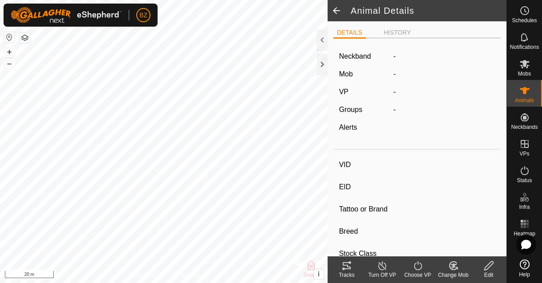
type input "JBH9K"
type input "-"
type input "JBH9K"
type input "LIMOUSIN"
type input "COW"
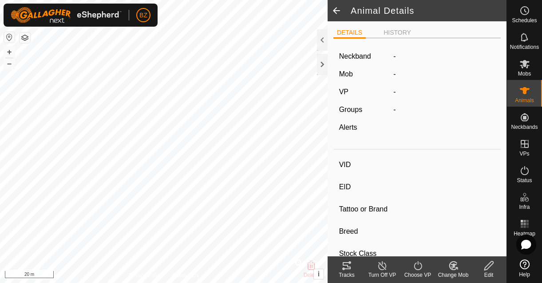
type input "01/2022"
type input "3 years 8 months"
type input "0 kg"
type input "-"
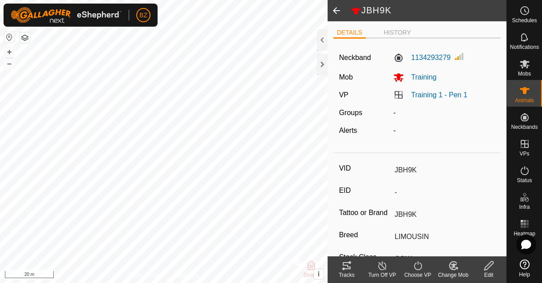
click at [347, 264] on icon at bounding box center [346, 265] width 11 height 11
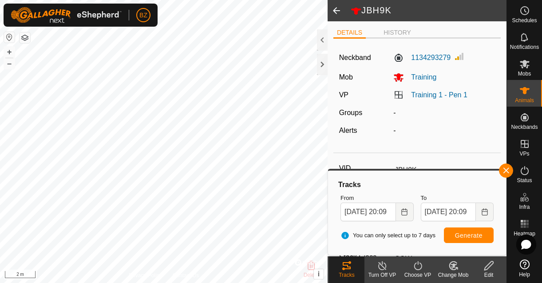
drag, startPoint x: 338, startPoint y: 12, endPoint x: 516, endPoint y: 138, distance: 218.3
click at [338, 12] on span at bounding box center [337, 10] width 18 height 21
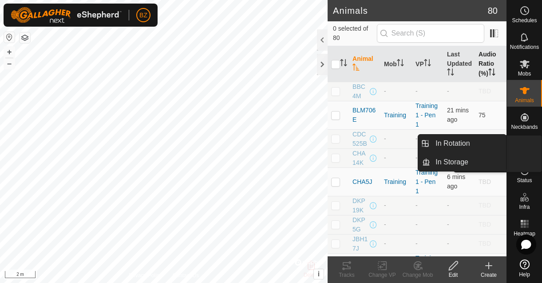
click at [477, 56] on th "Audio Ratio (%)" at bounding box center [491, 64] width 32 height 36
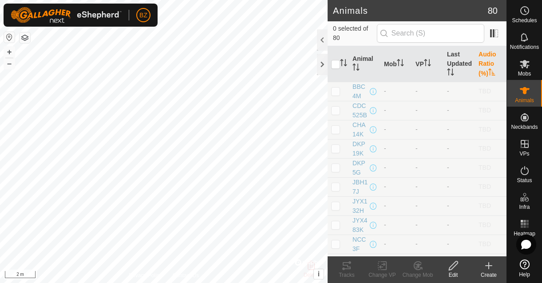
click at [477, 56] on th "Audio Ratio (%)" at bounding box center [491, 64] width 32 height 36
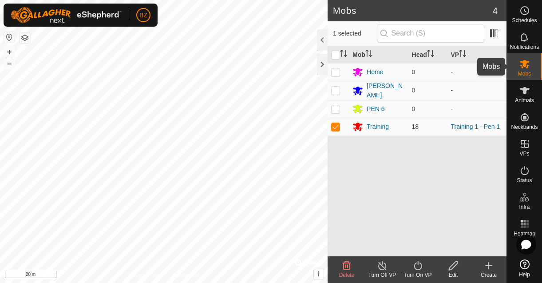
click at [528, 68] on icon at bounding box center [525, 64] width 11 height 11
click at [328, 66] on td at bounding box center [338, 72] width 21 height 18
checkbox input "true"
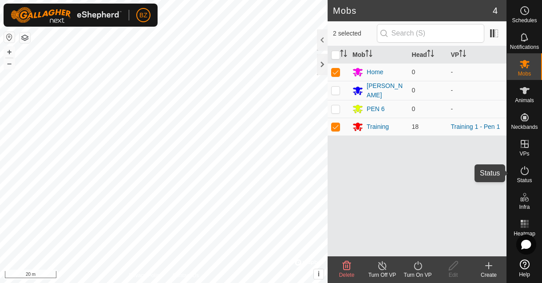
click at [526, 178] on span "Status" at bounding box center [524, 180] width 15 height 5
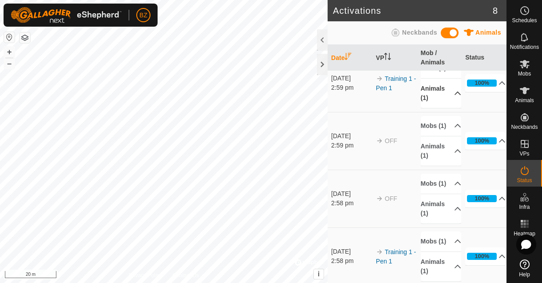
scroll to position [82, 0]
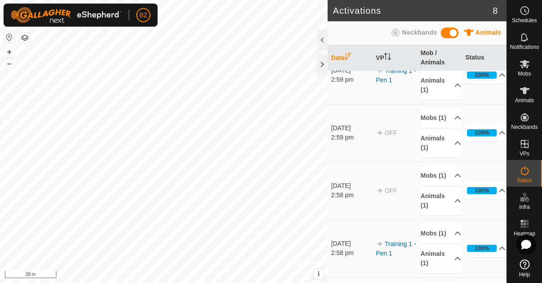
click at [416, 32] on span "Neckbands" at bounding box center [419, 32] width 35 height 7
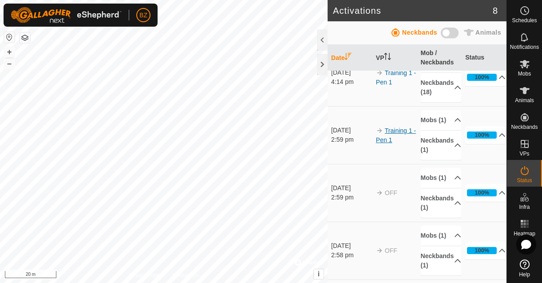
scroll to position [0, 0]
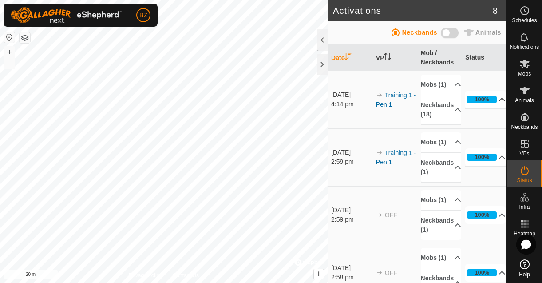
click at [481, 108] on p-accordion-header "100%" at bounding box center [485, 100] width 40 height 18
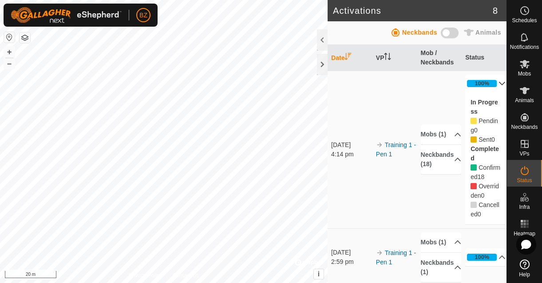
click at [481, 84] on p-accordion-header "100%" at bounding box center [485, 84] width 40 height 18
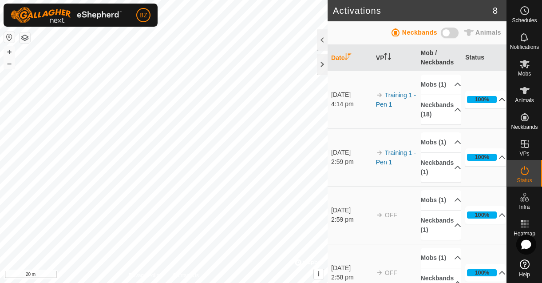
click at [490, 107] on p-accordion-header "100%" at bounding box center [485, 100] width 40 height 18
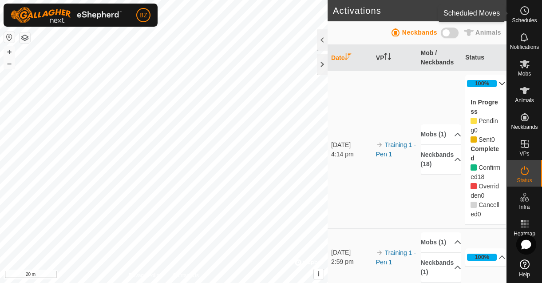
click at [522, 19] on span "Schedules" at bounding box center [524, 20] width 25 height 5
